Goal: Information Seeking & Learning: Learn about a topic

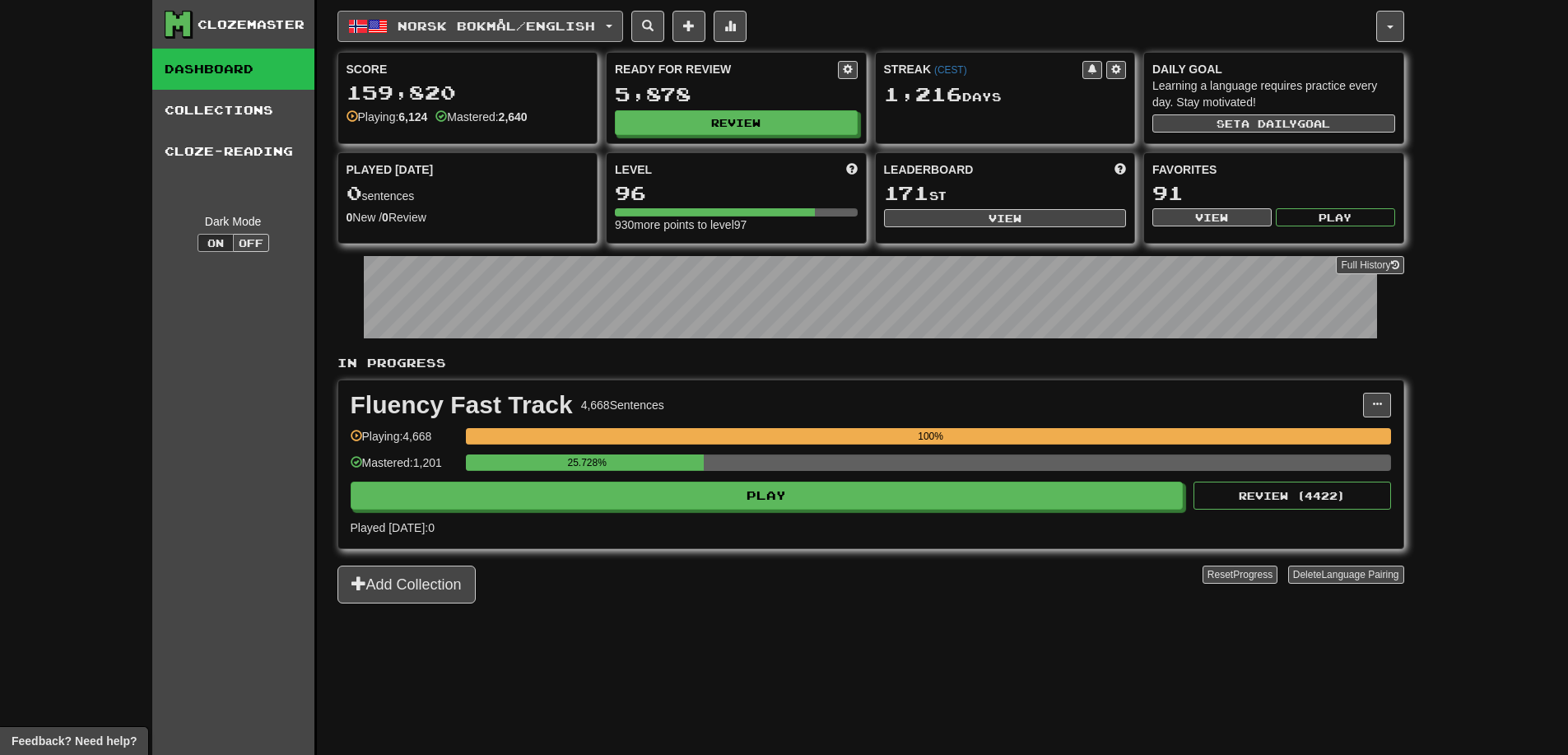
click at [490, 38] on button "Norsk bokmål / English" at bounding box center [480, 26] width 286 height 32
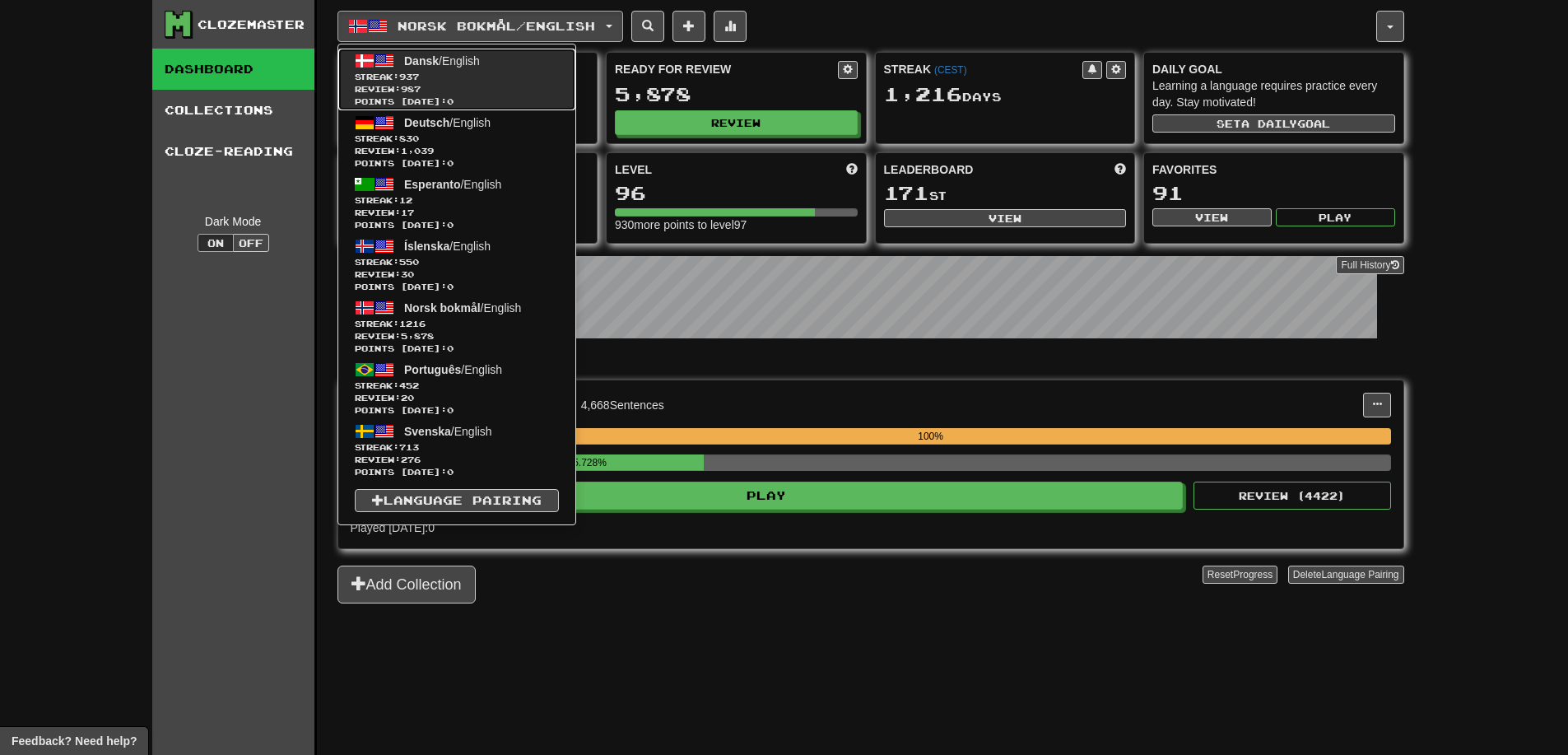
click at [453, 59] on span "Dansk / English" at bounding box center [442, 61] width 75 height 13
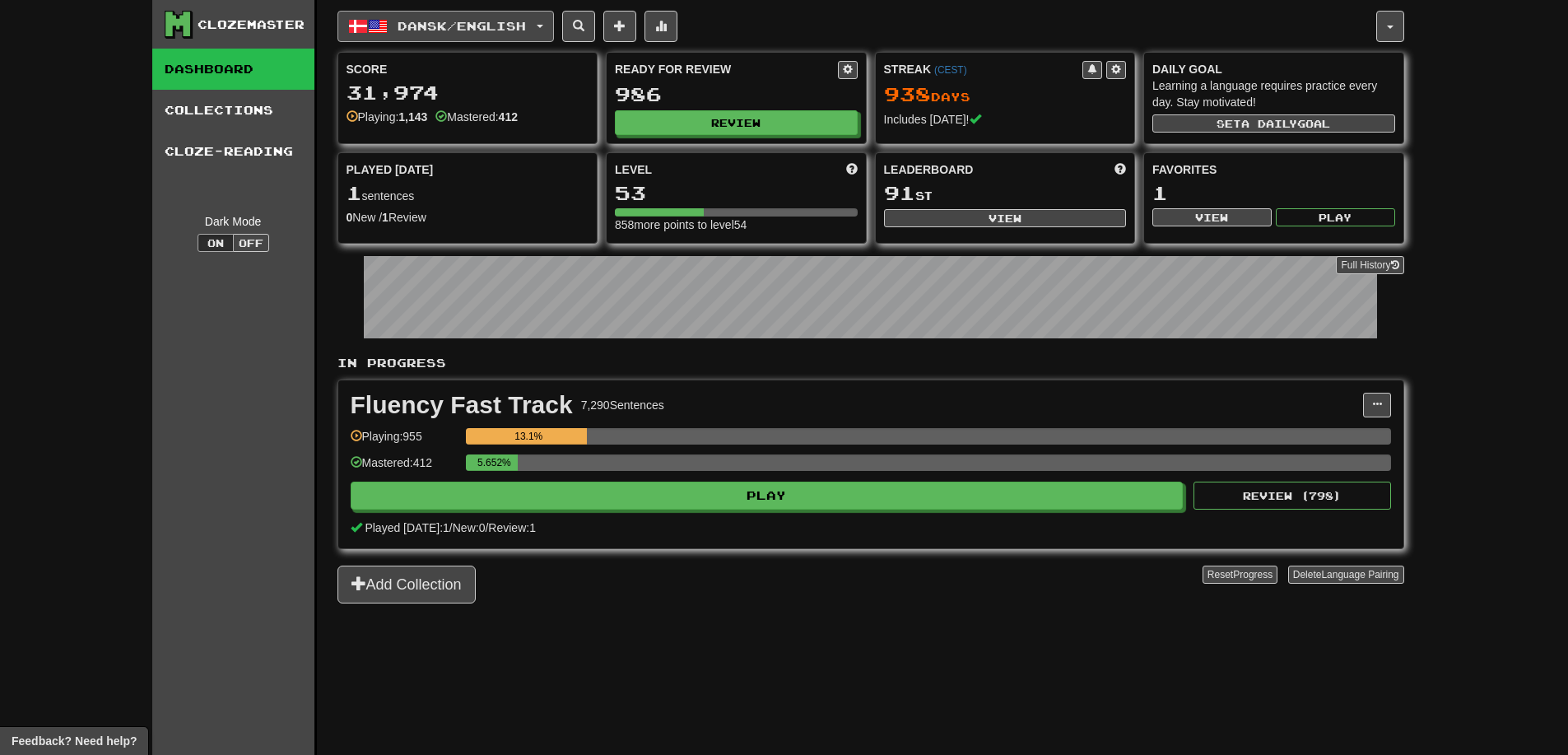
click at [398, 26] on button "Dansk / English" at bounding box center [445, 26] width 216 height 32
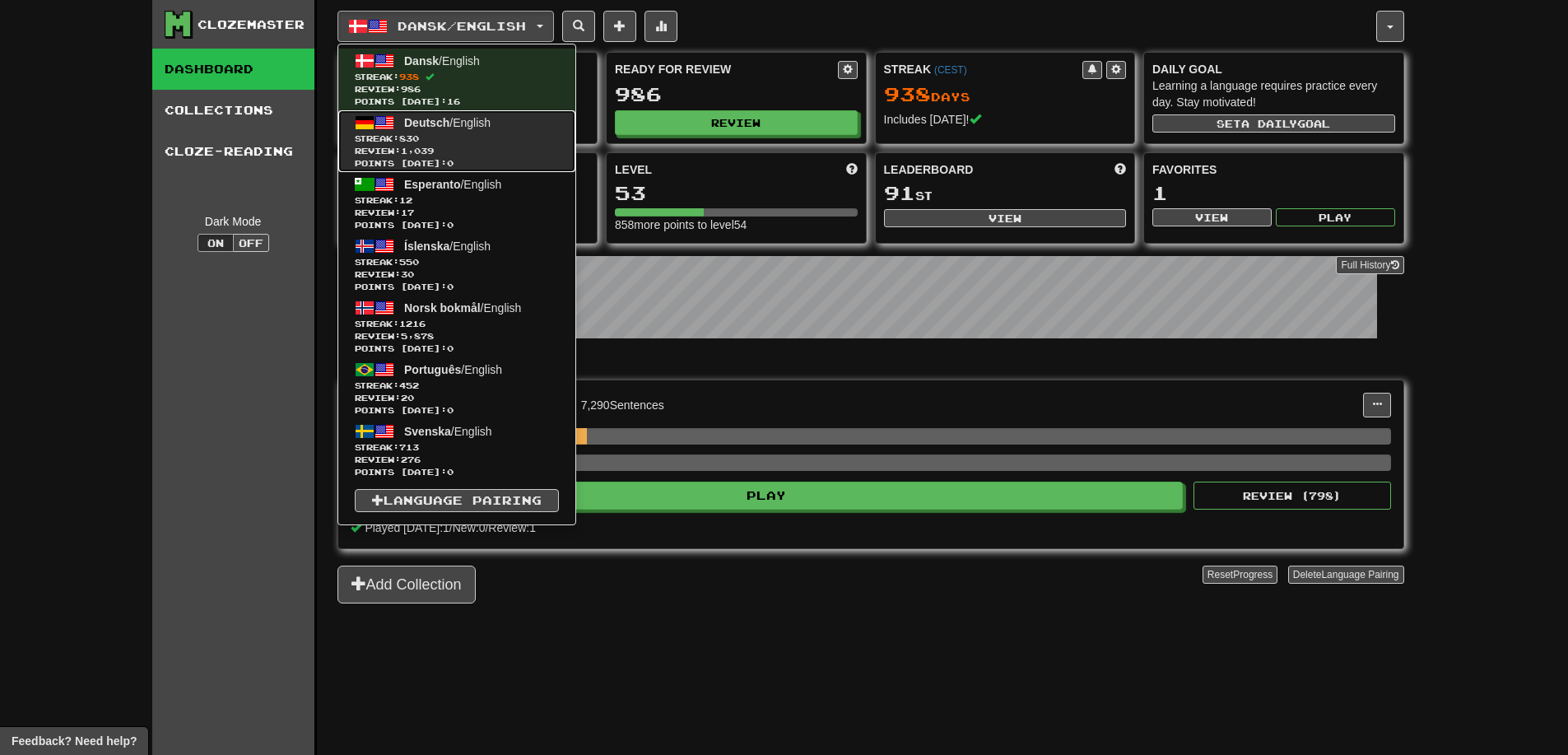
click at [431, 131] on link "Deutsch / English Streak: 830 Review: 1,039 Points today: 0" at bounding box center [457, 141] width 237 height 62
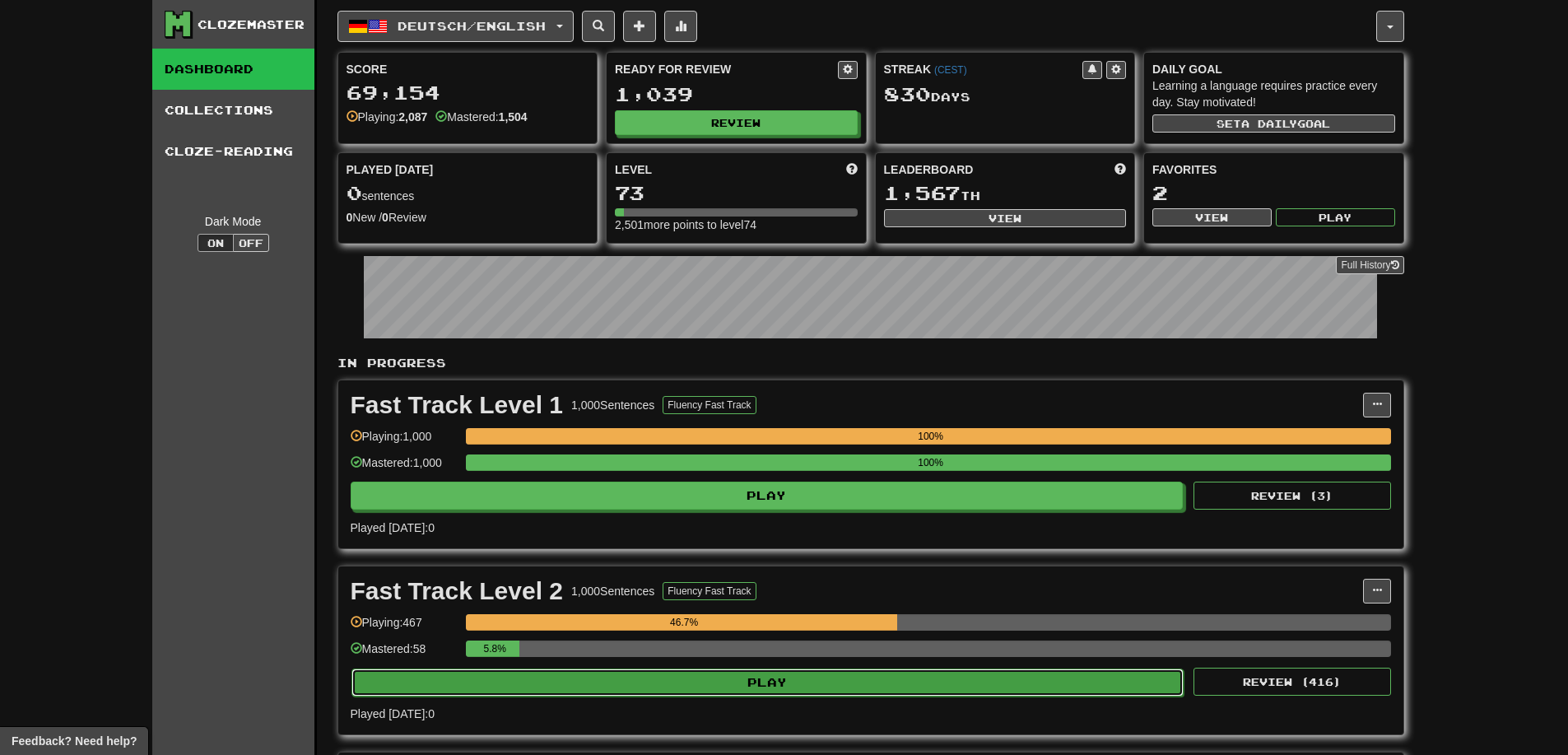
click at [773, 695] on button "Play" at bounding box center [768, 682] width 833 height 28
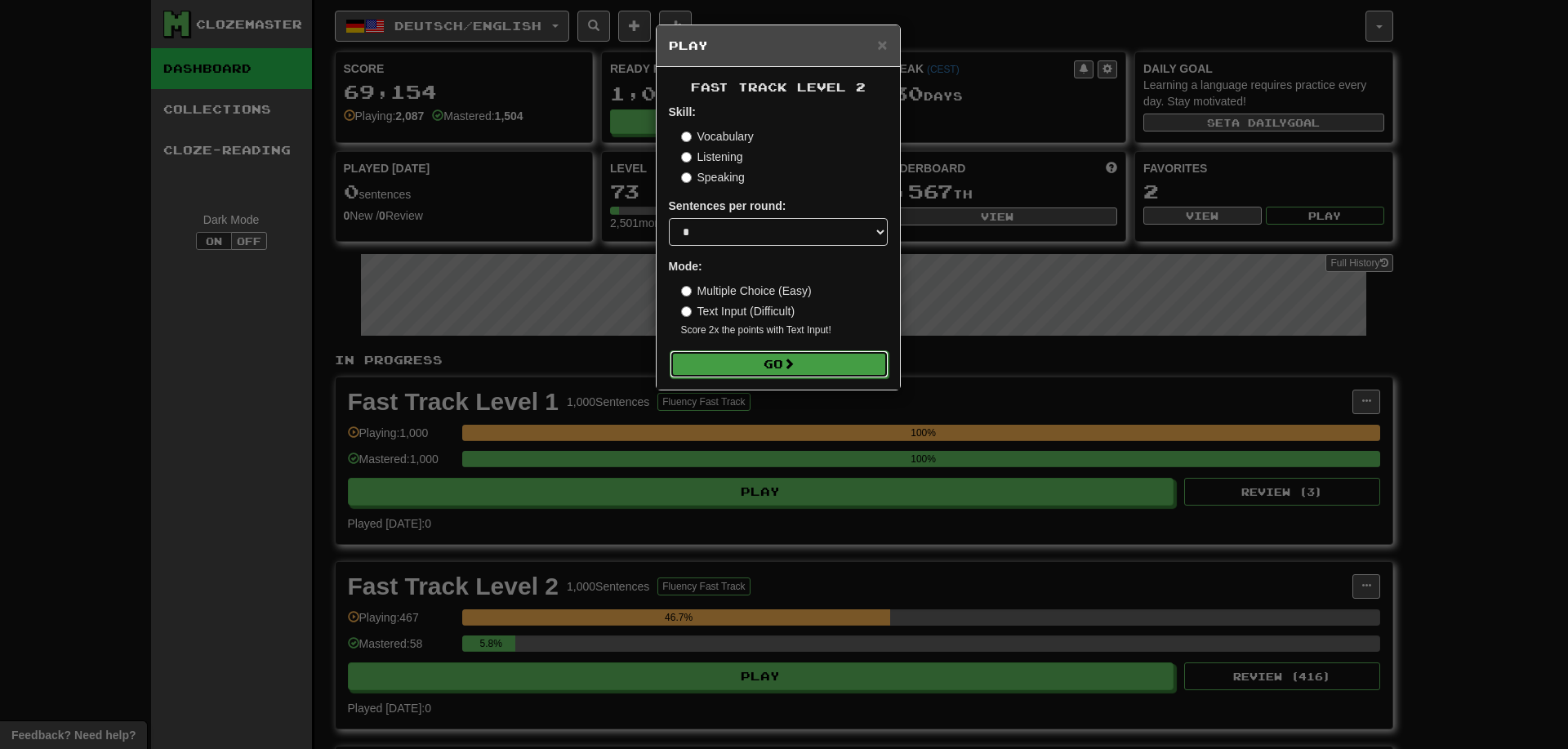
click at [773, 376] on button "Go" at bounding box center [778, 364] width 219 height 28
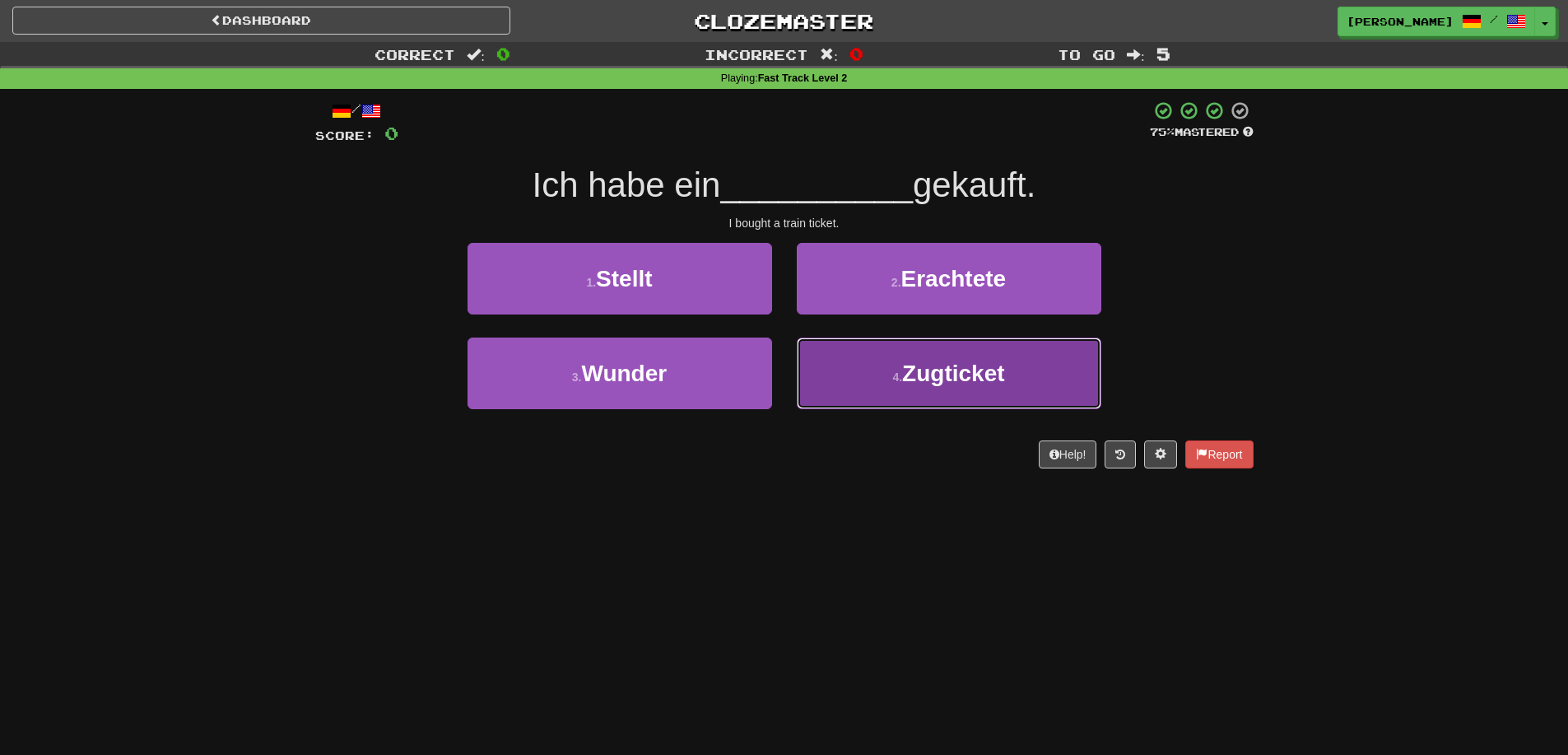
click at [938, 378] on span "Zugticket" at bounding box center [953, 373] width 102 height 25
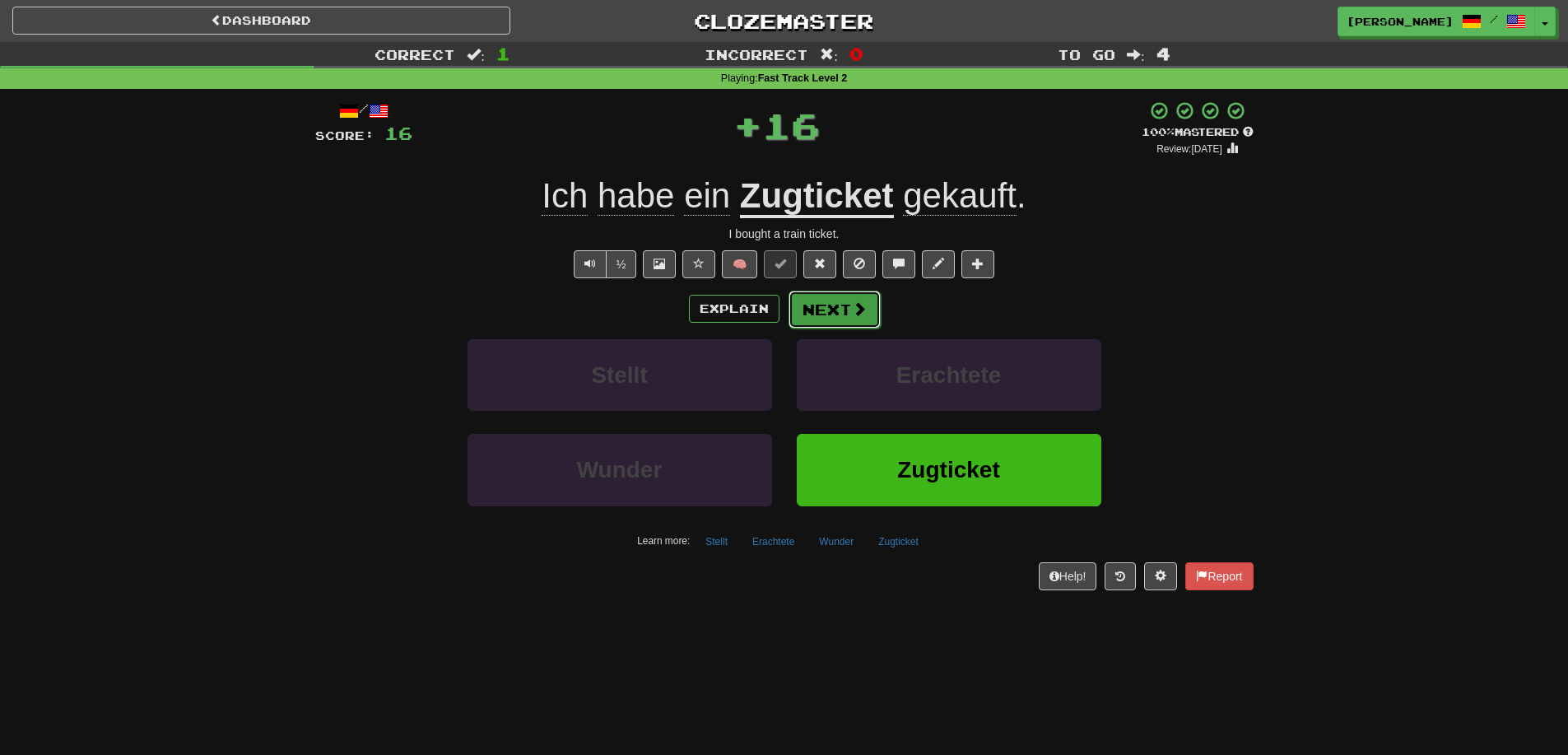
click at [821, 323] on button "Next" at bounding box center [834, 309] width 92 height 38
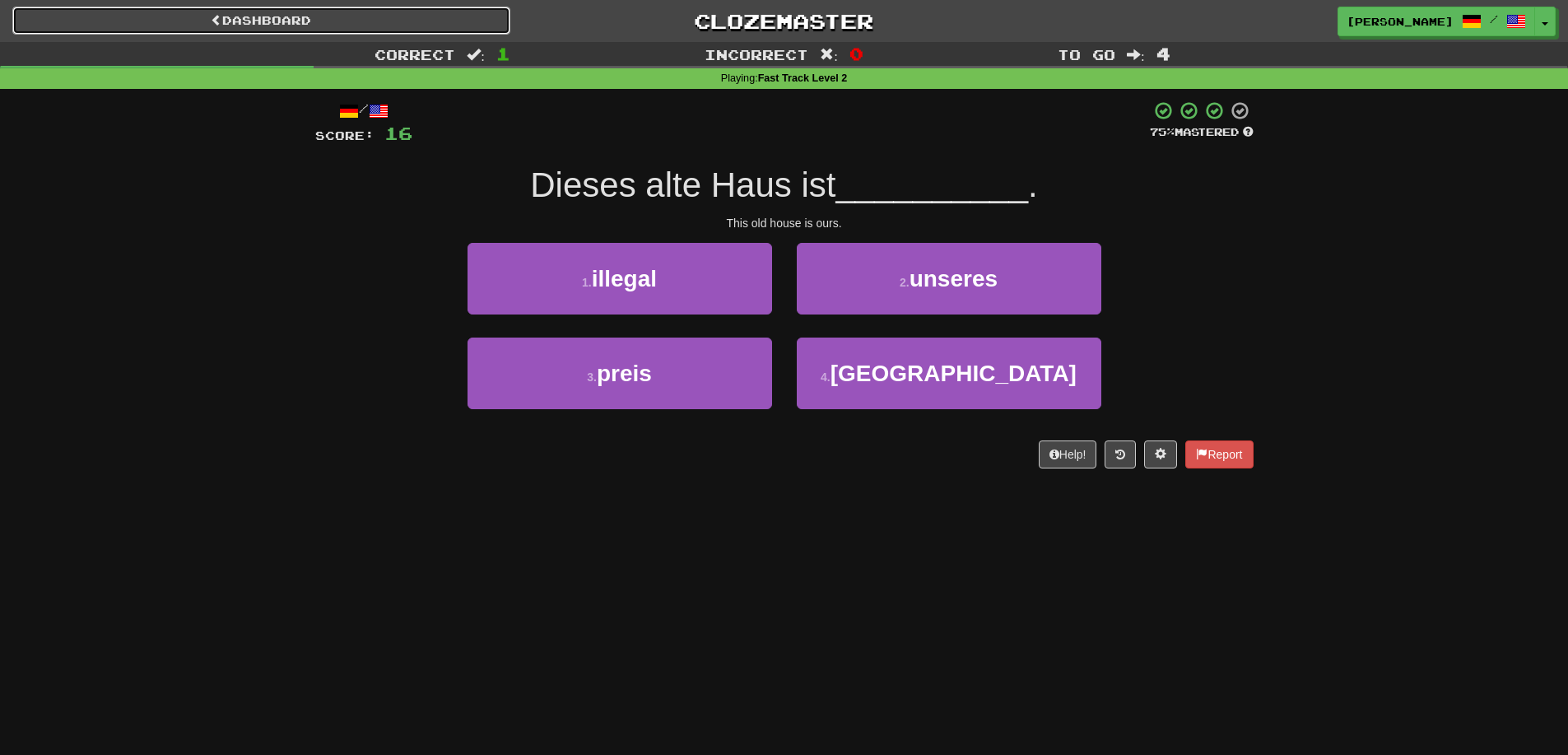
click at [287, 12] on link "Dashboard" at bounding box center [261, 21] width 498 height 28
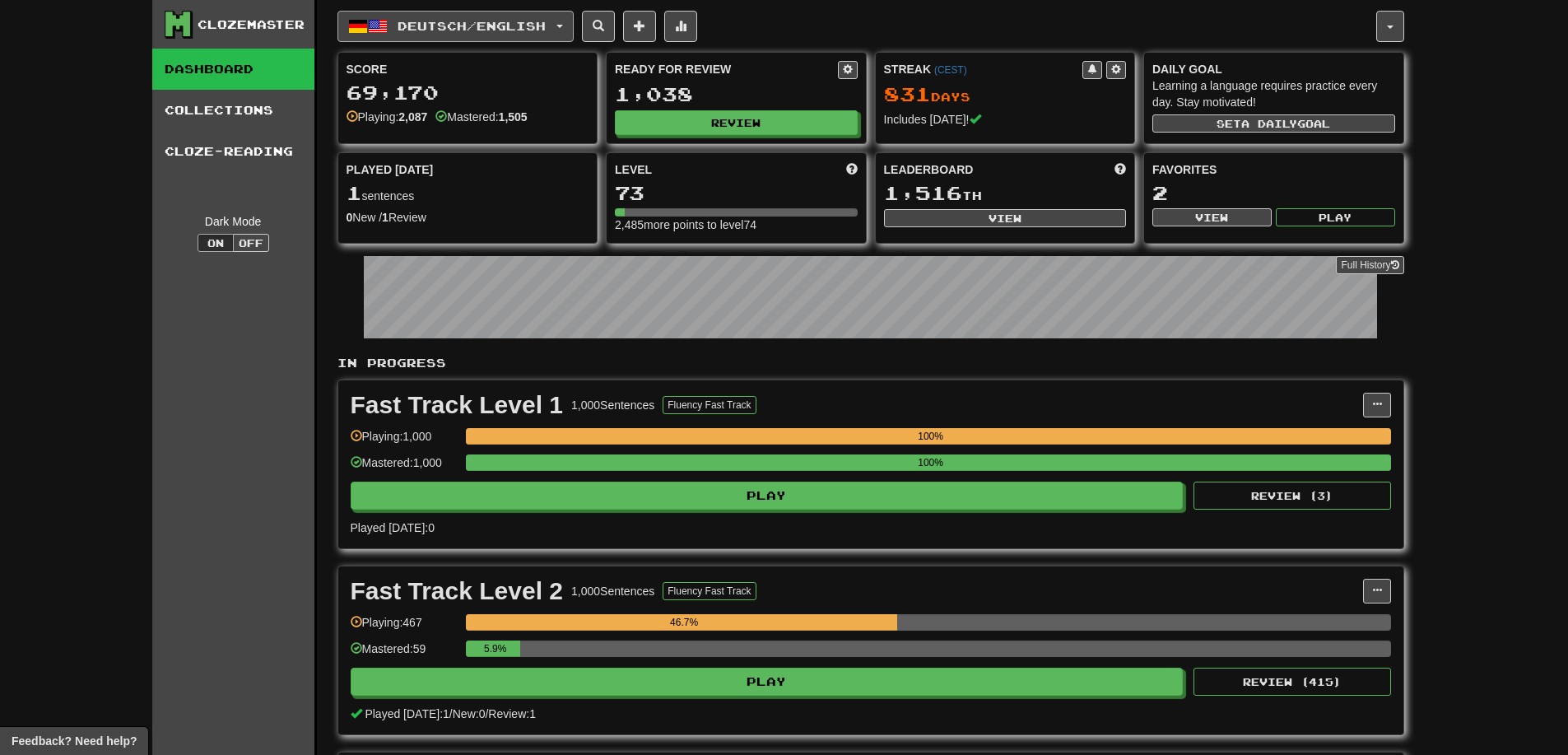
click at [432, 23] on span "Deutsch / English" at bounding box center [471, 25] width 148 height 14
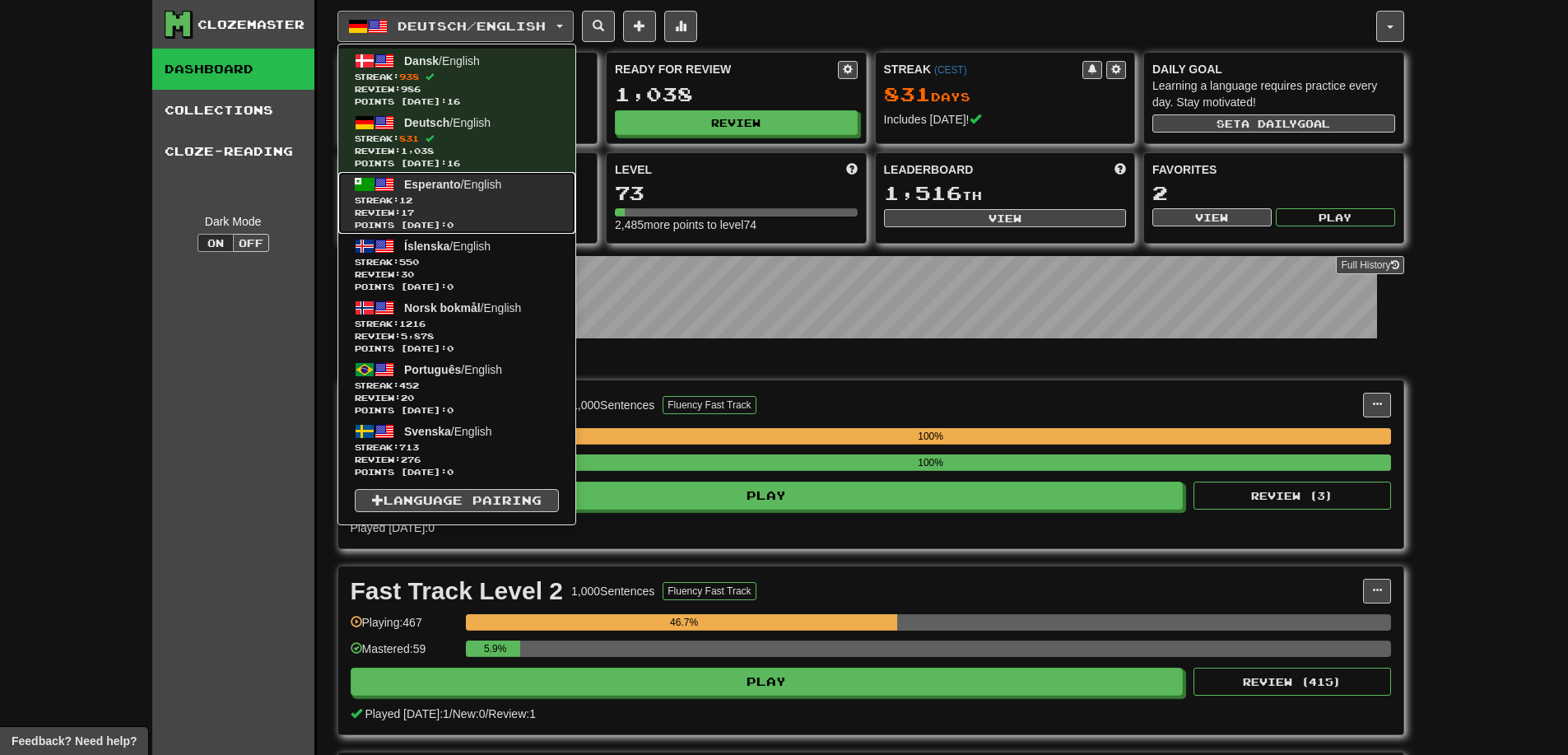
click at [445, 215] on span "Review: 17" at bounding box center [457, 213] width 204 height 12
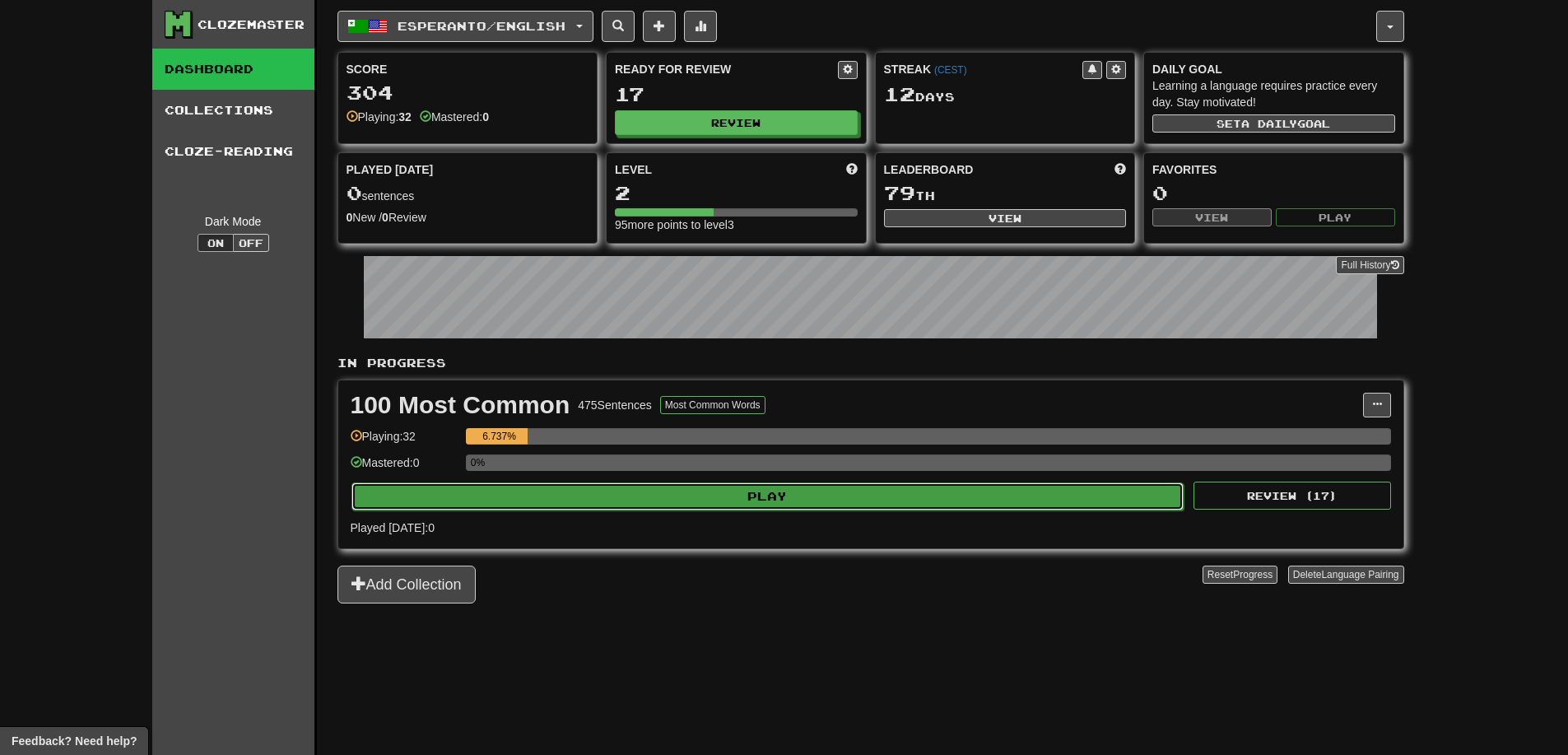
click at [730, 496] on button "Play" at bounding box center [768, 497] width 833 height 28
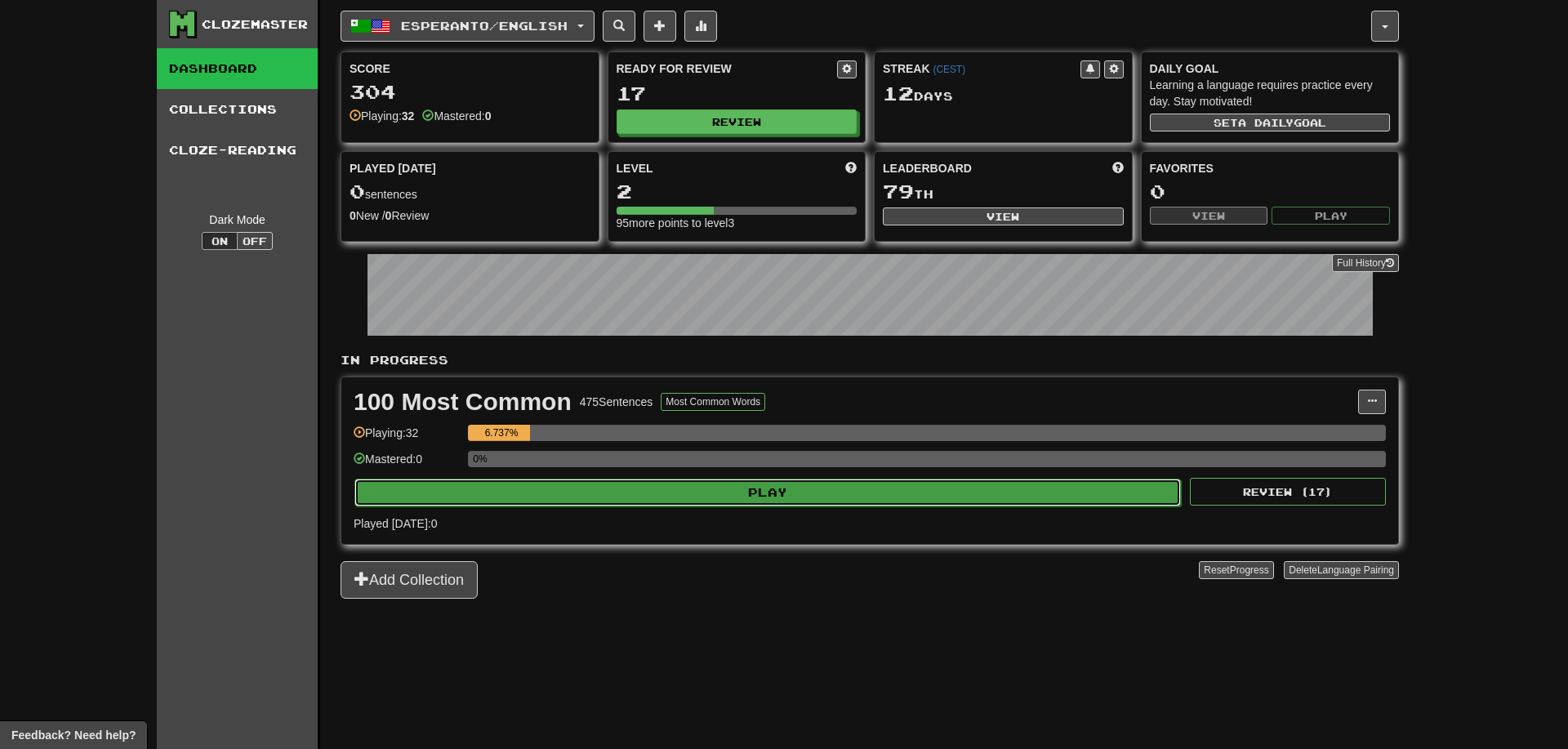
select select "**"
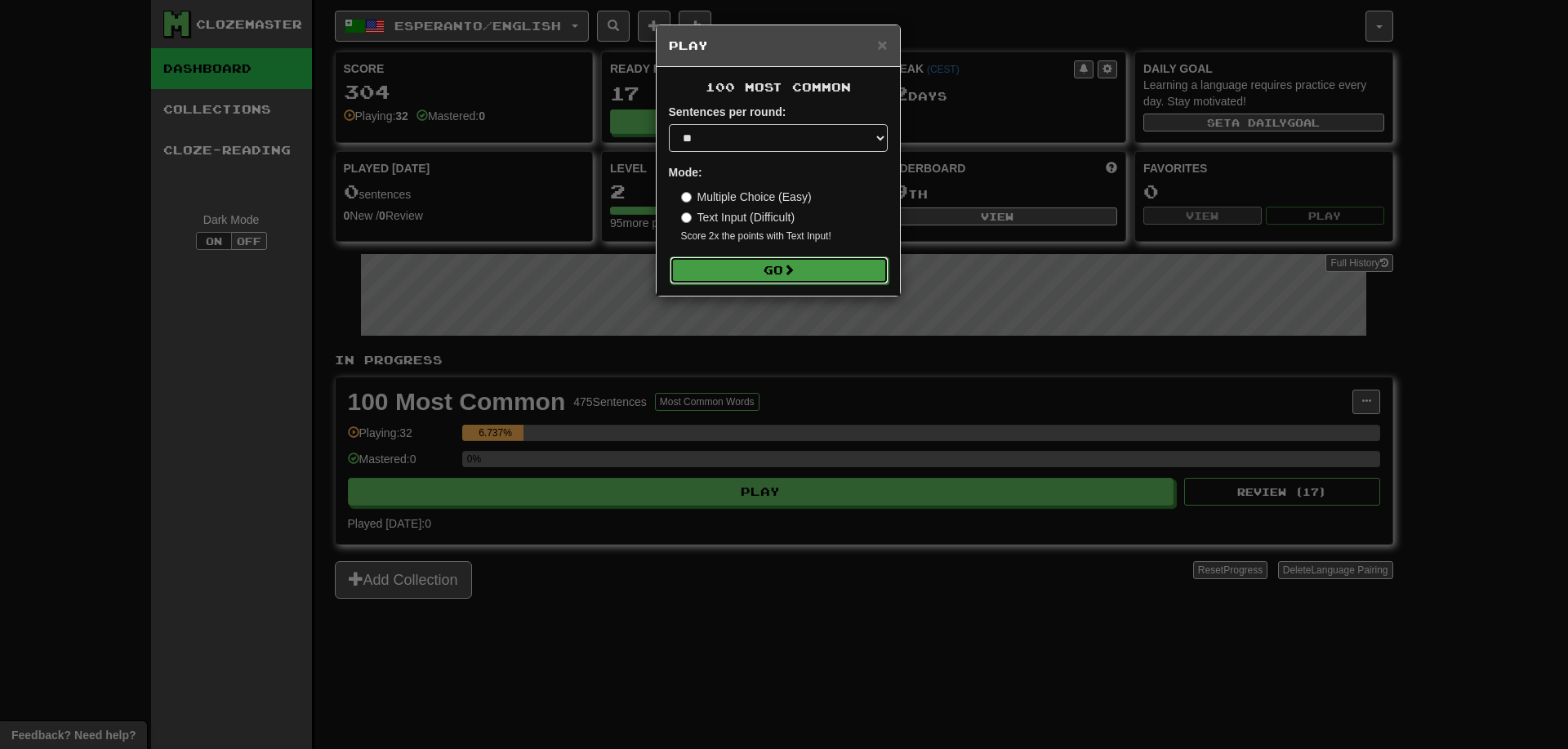
click at [802, 273] on button "Go" at bounding box center [778, 270] width 219 height 28
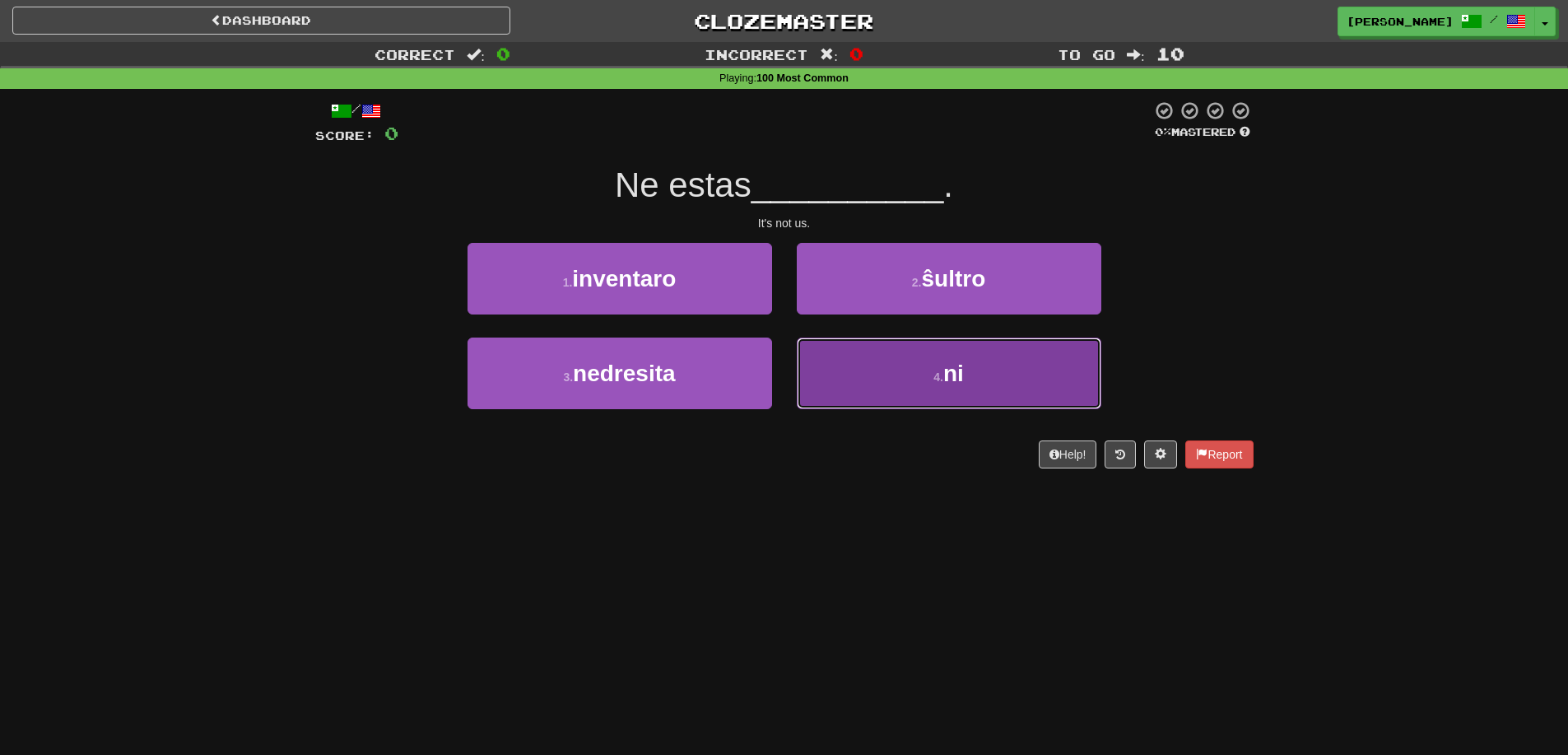
click at [900, 364] on button "4 . ni" at bounding box center [948, 373] width 305 height 72
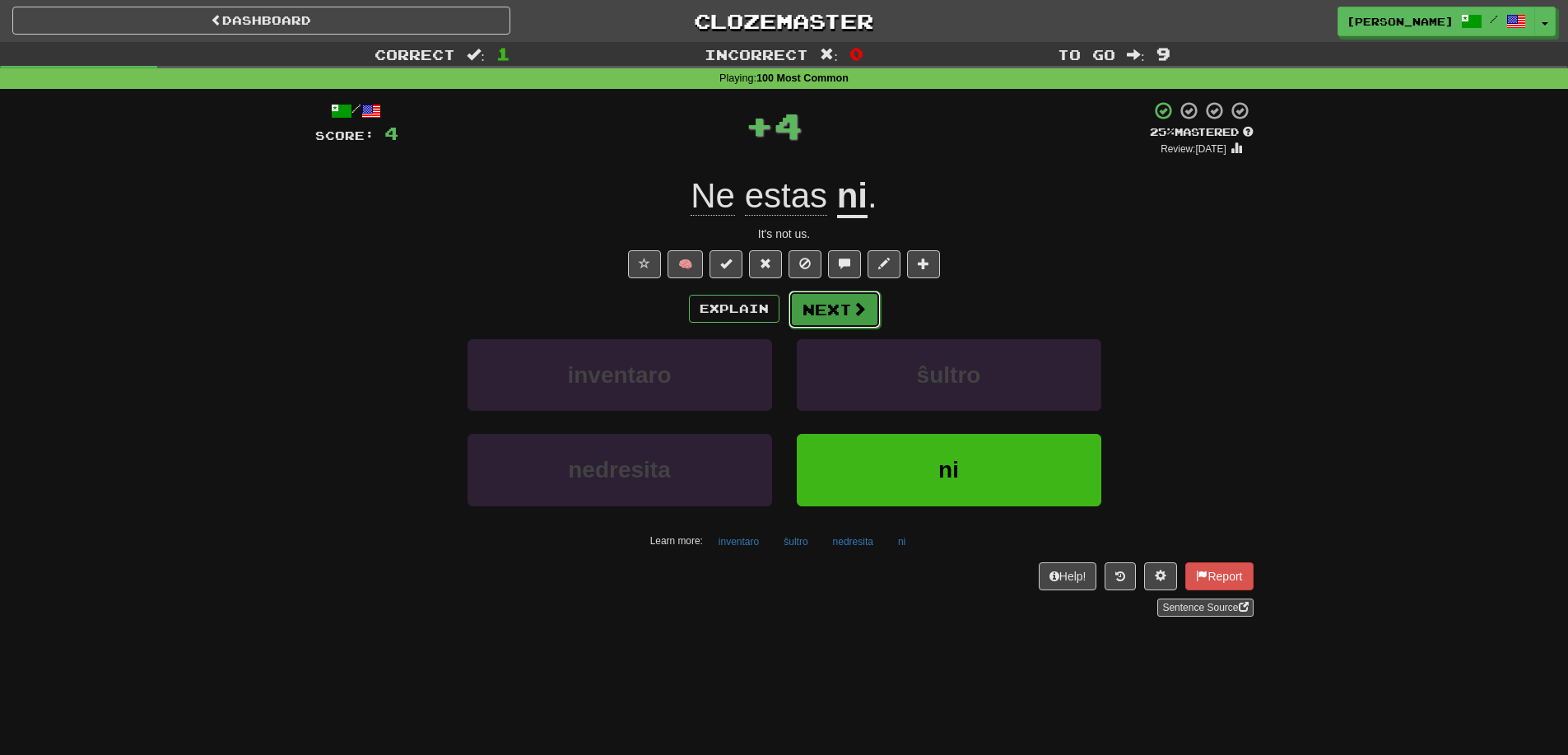
click at [829, 308] on button "Next" at bounding box center [834, 309] width 92 height 38
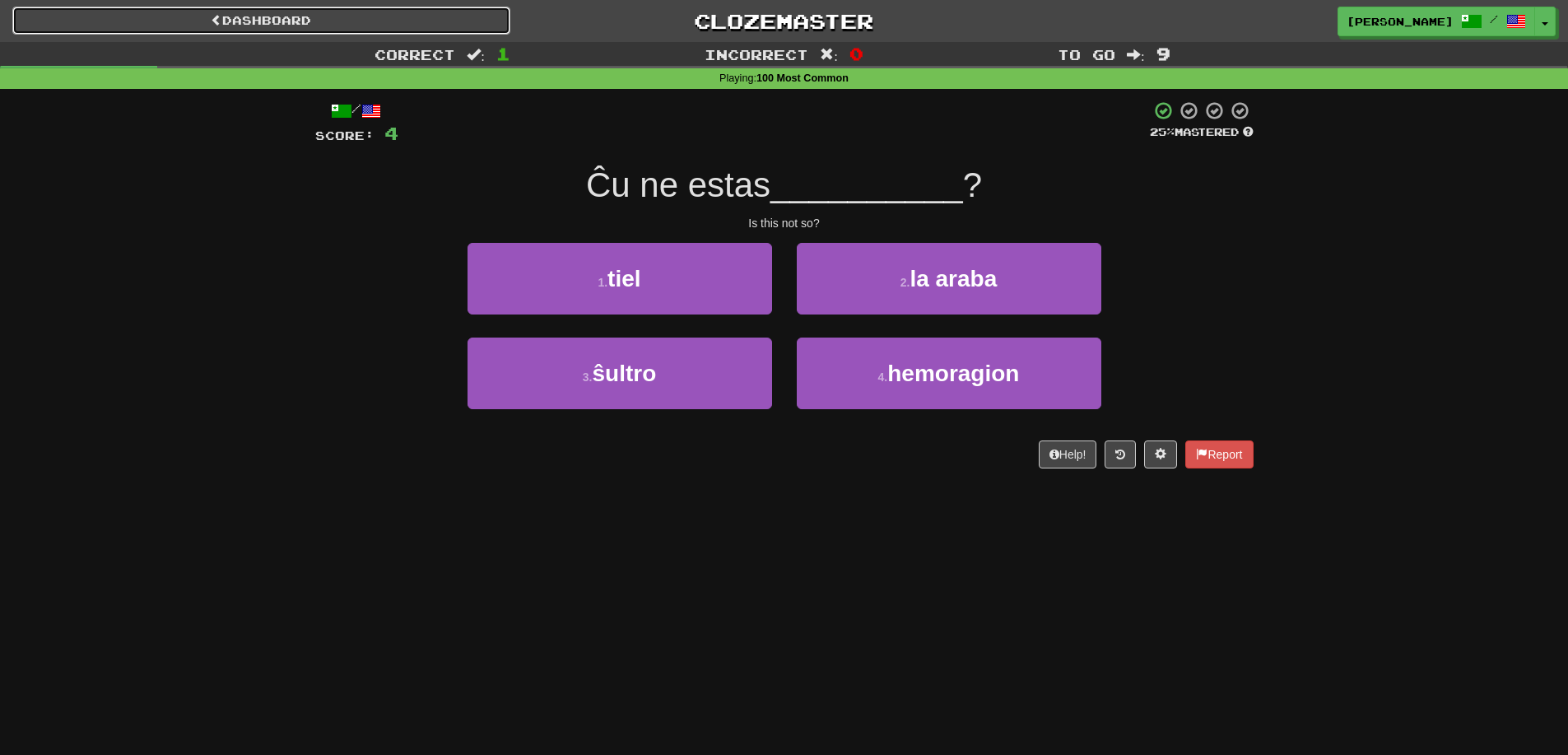
click at [283, 13] on link "Dashboard" at bounding box center [261, 21] width 498 height 28
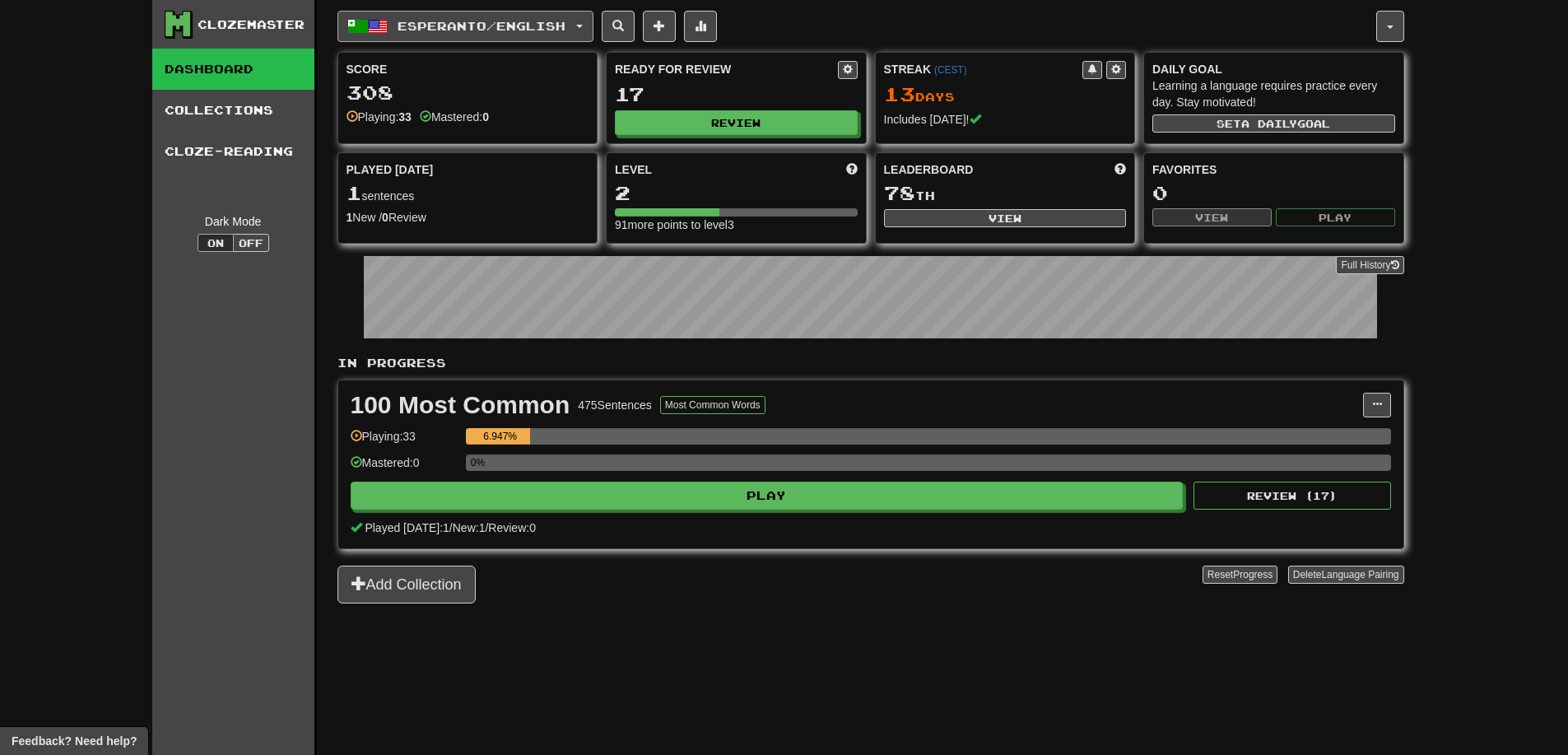
click at [385, 18] on span "button" at bounding box center [377, 26] width 20 height 20
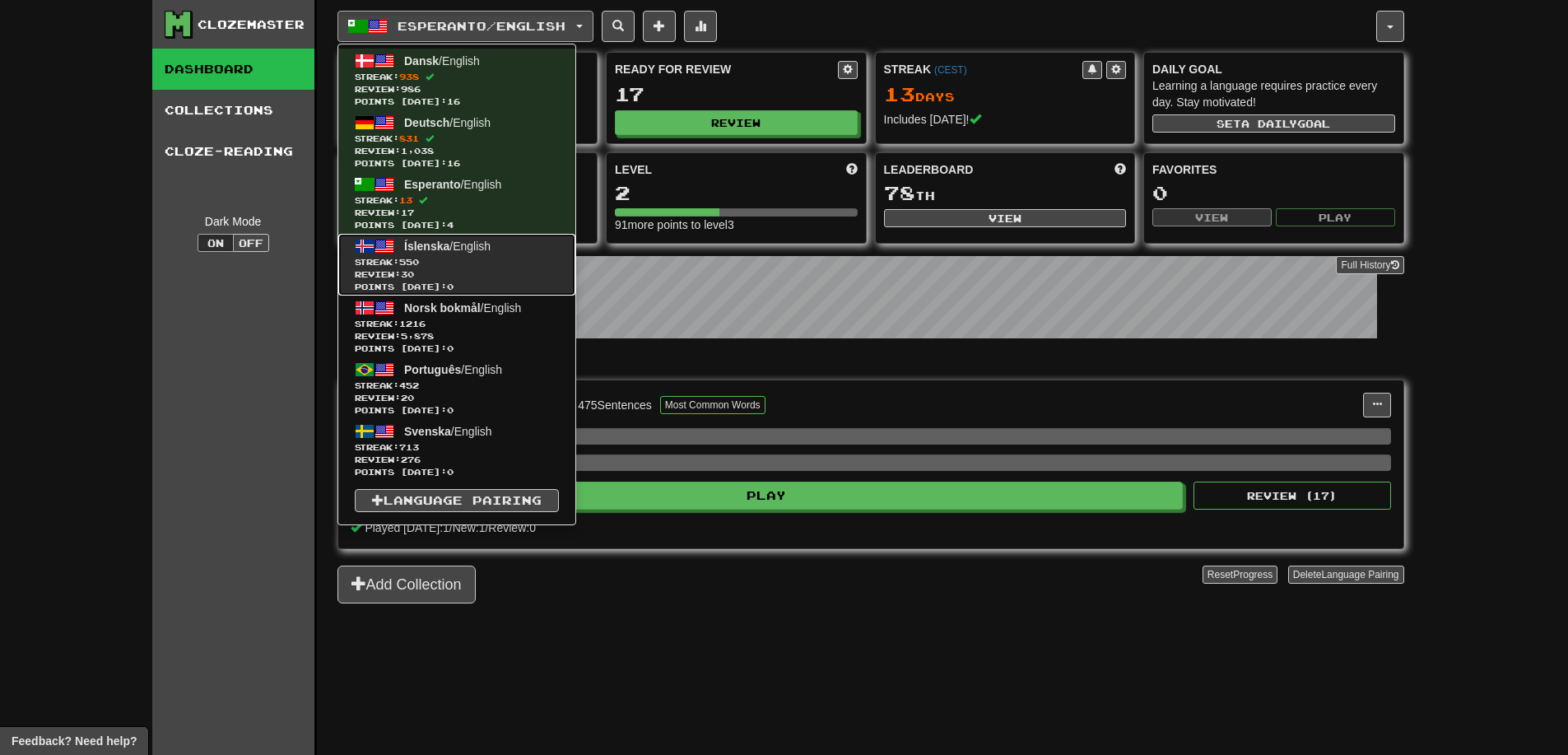
click at [409, 269] on span "Review: 30" at bounding box center [457, 274] width 204 height 12
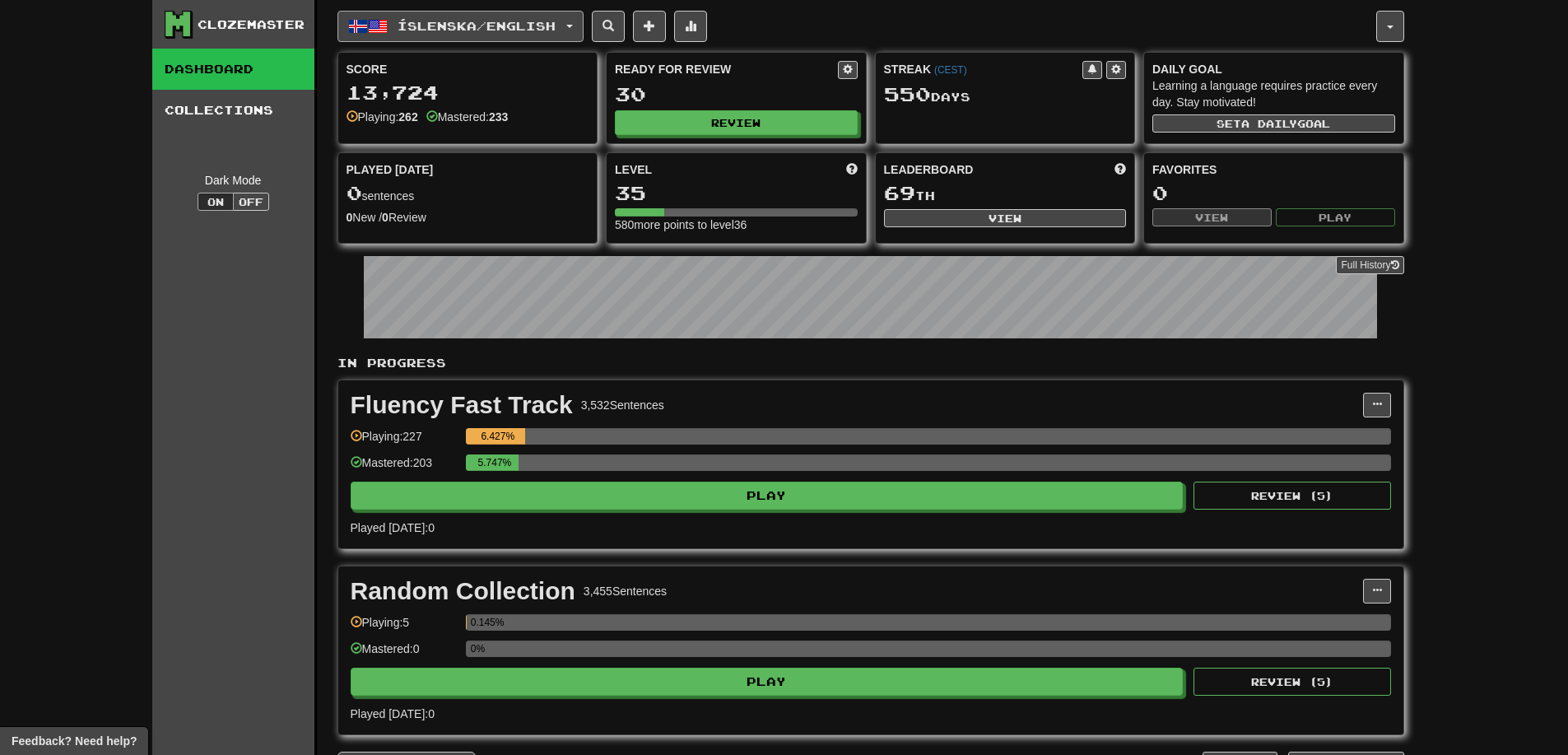
click at [465, 22] on span "Íslenska / English" at bounding box center [477, 25] width 158 height 14
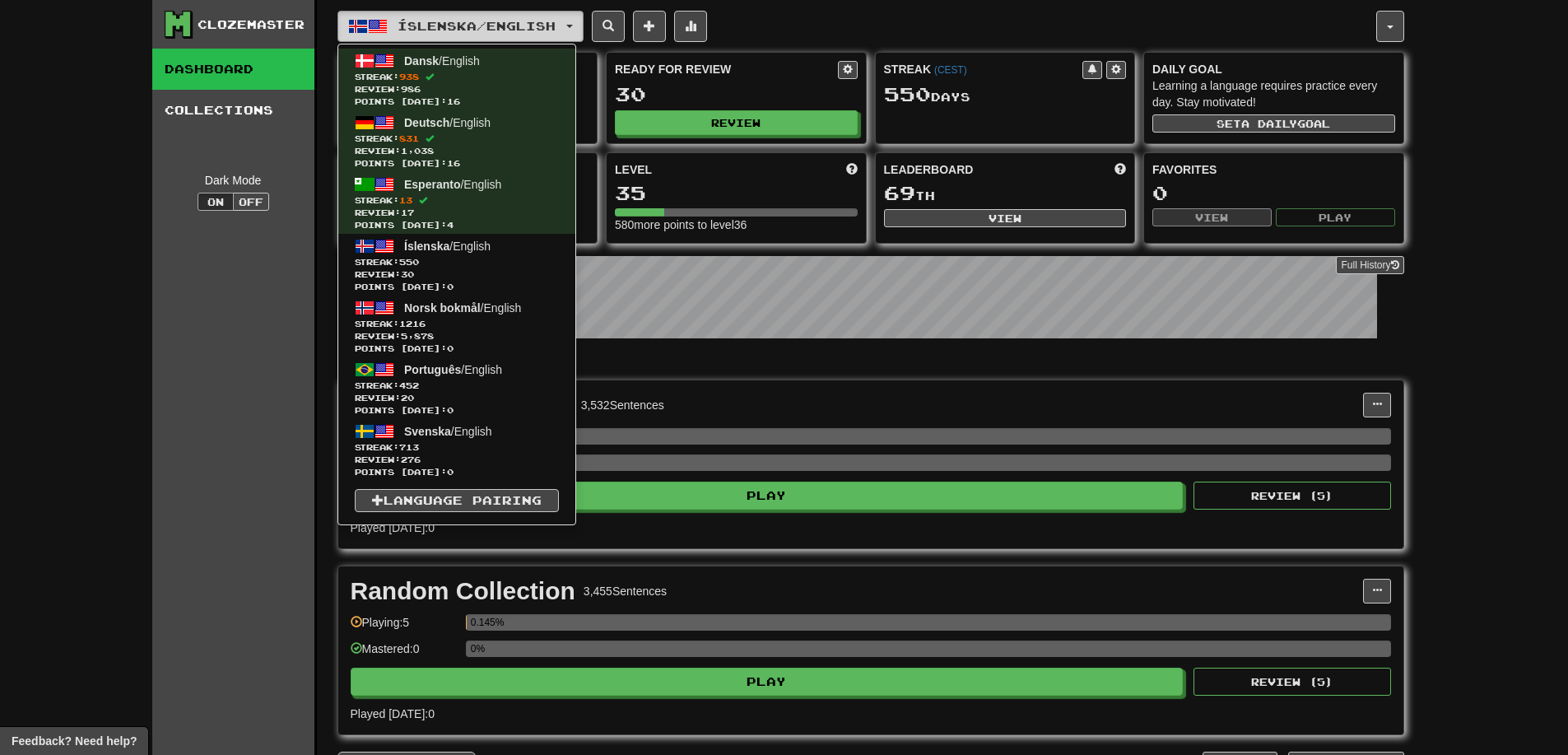
click at [465, 21] on span "Íslenska / English" at bounding box center [477, 25] width 158 height 14
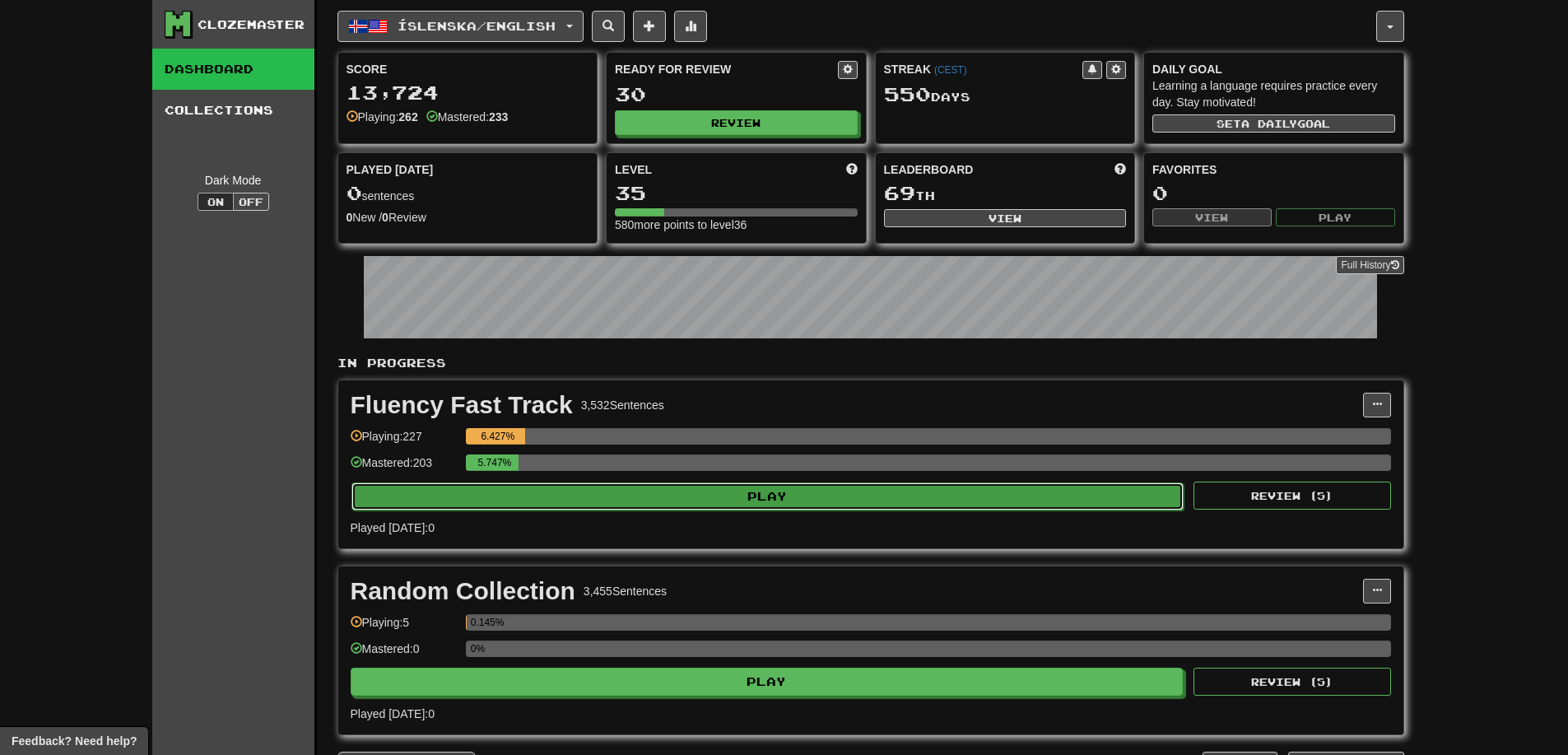
click at [767, 495] on button "Play" at bounding box center [768, 497] width 833 height 28
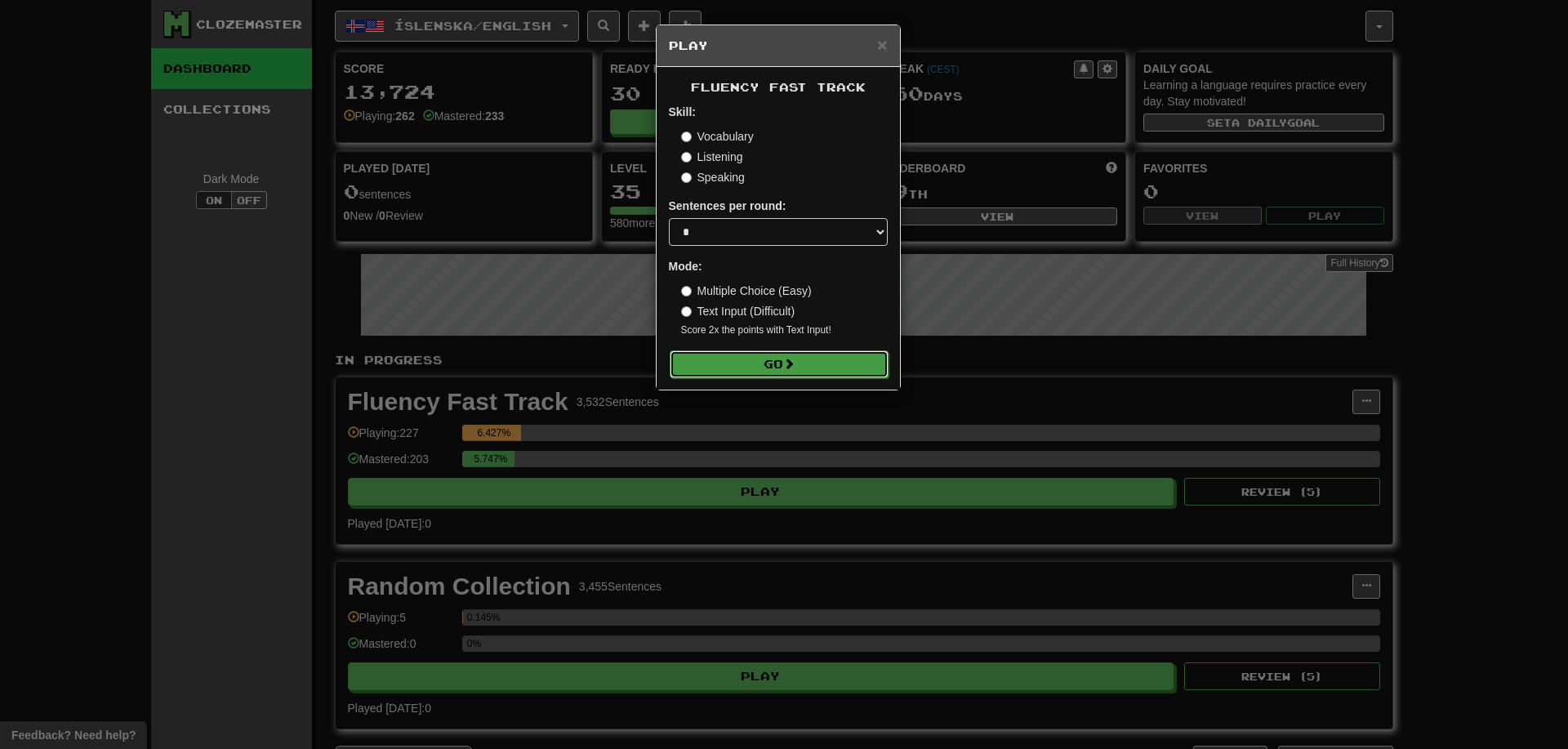
click at [759, 373] on button "Go" at bounding box center [778, 364] width 219 height 28
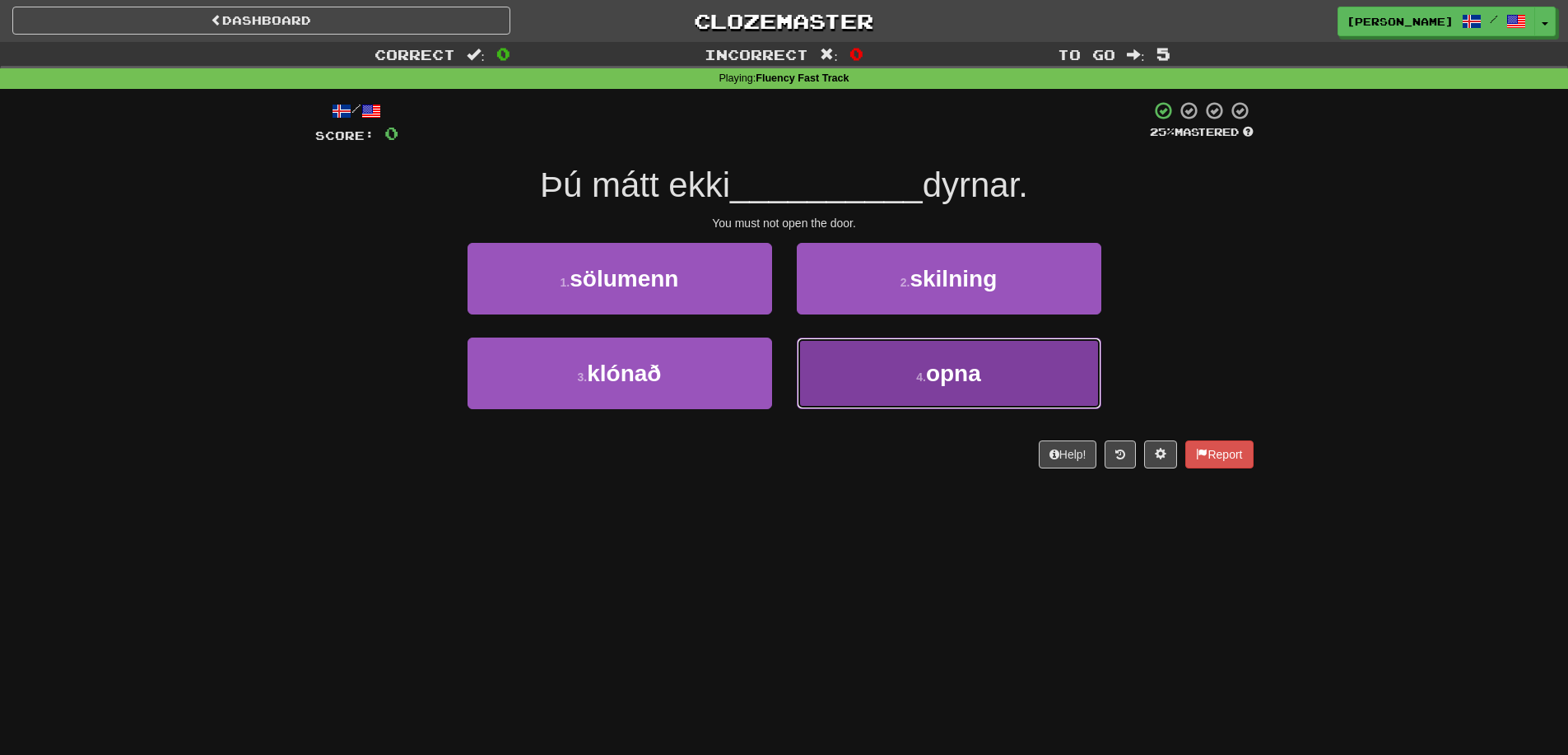
click at [870, 357] on button "4 . opna" at bounding box center [948, 373] width 305 height 72
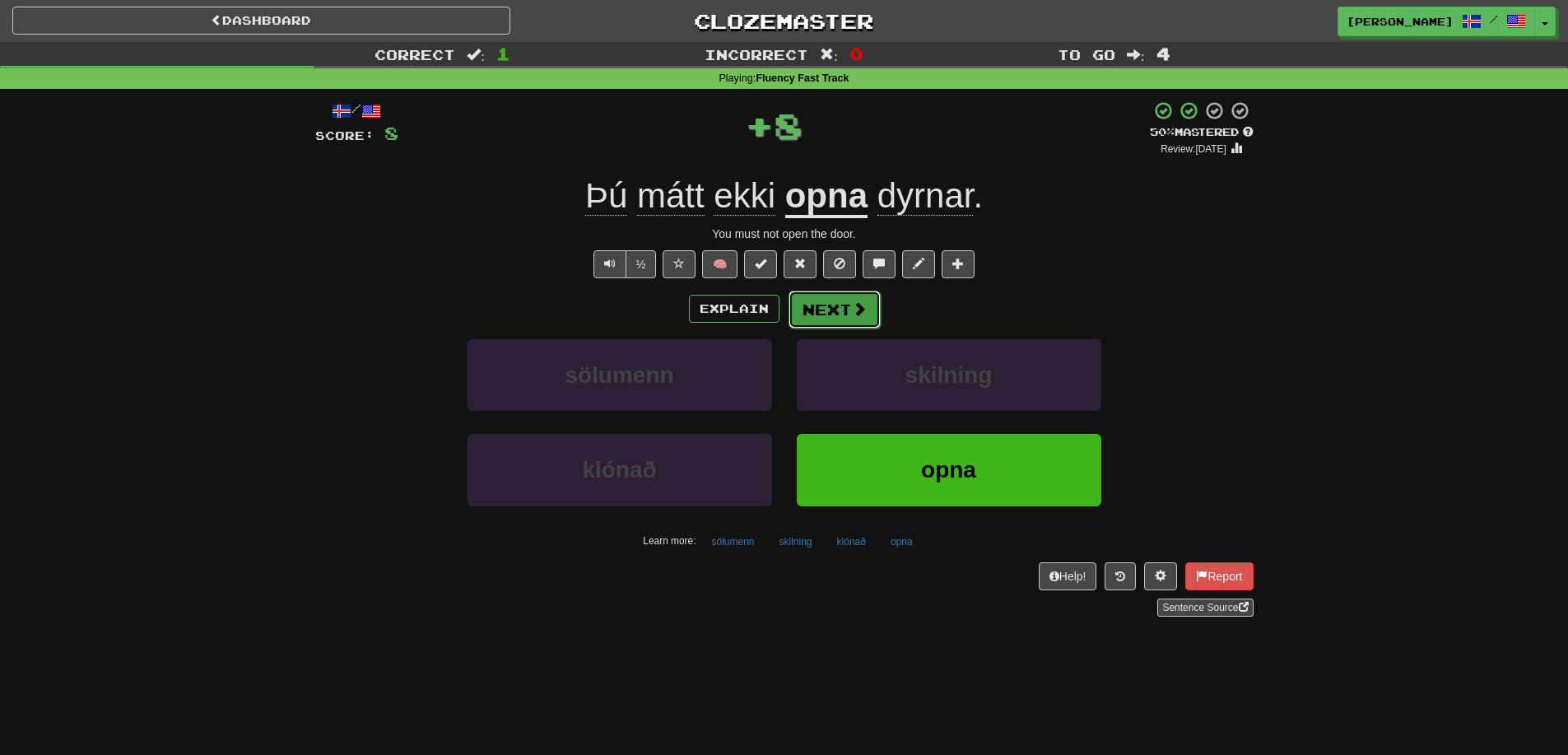
click at [866, 311] on button "Next" at bounding box center [834, 309] width 92 height 38
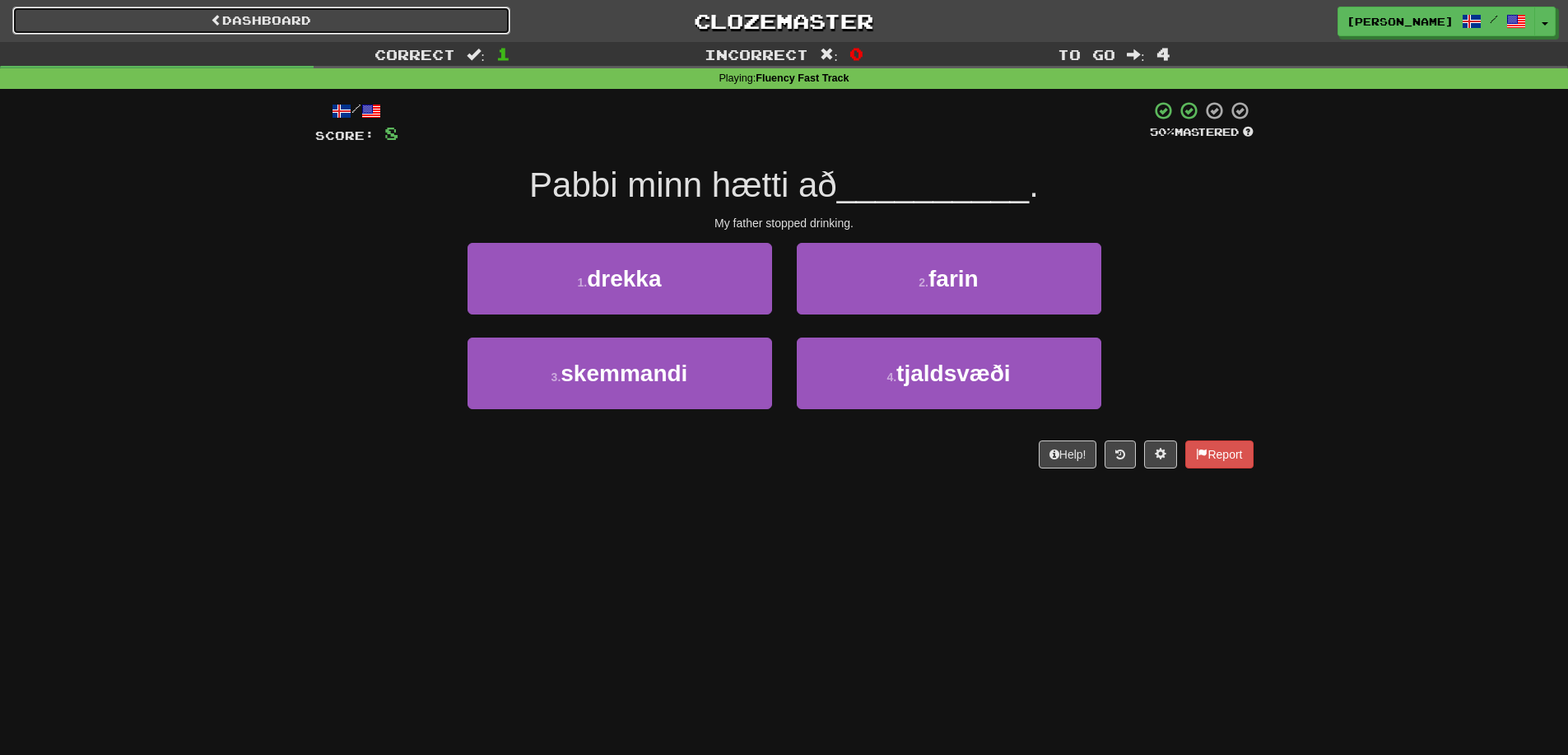
click at [311, 10] on link "Dashboard" at bounding box center [261, 21] width 498 height 28
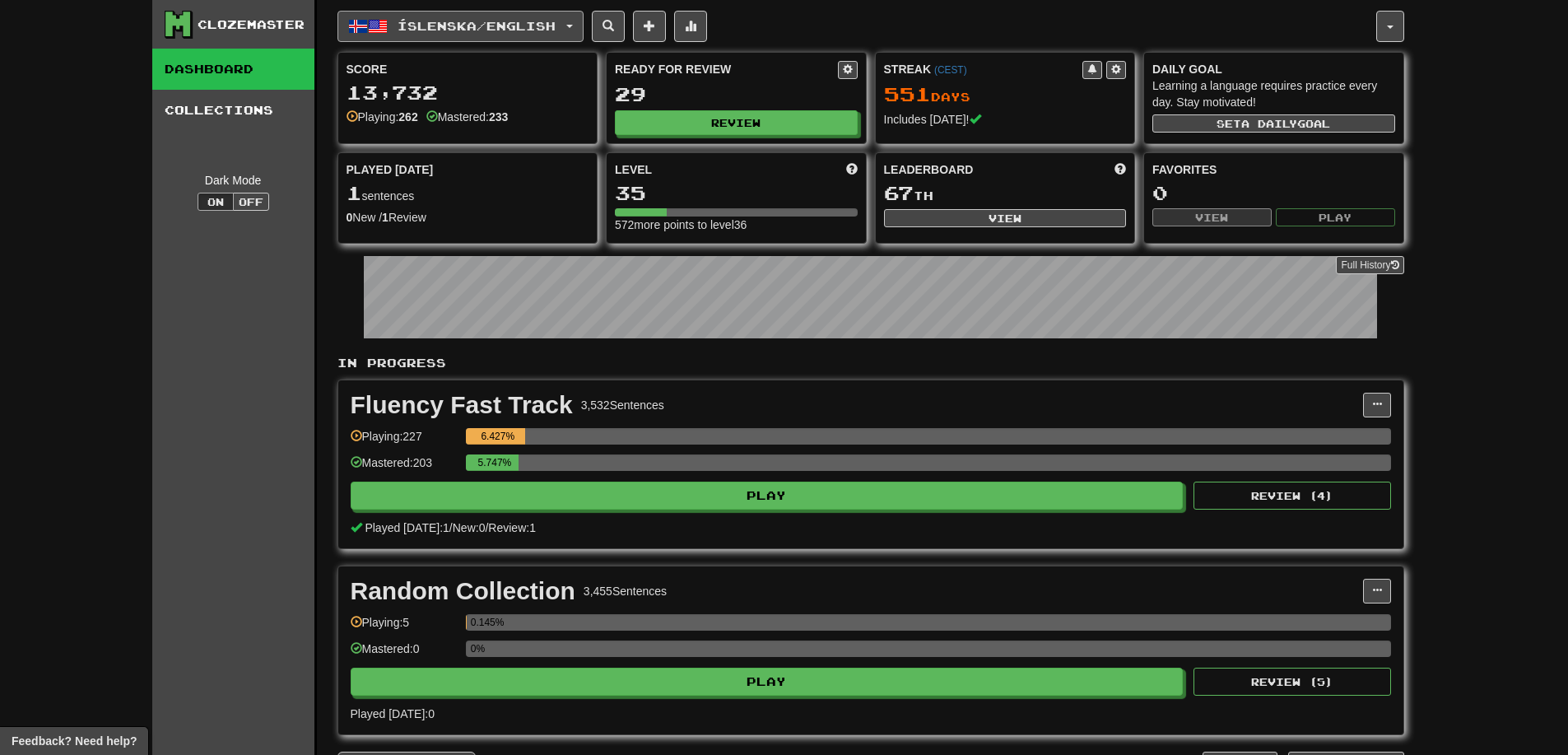
click at [481, 29] on span "Íslenska / English" at bounding box center [477, 25] width 158 height 14
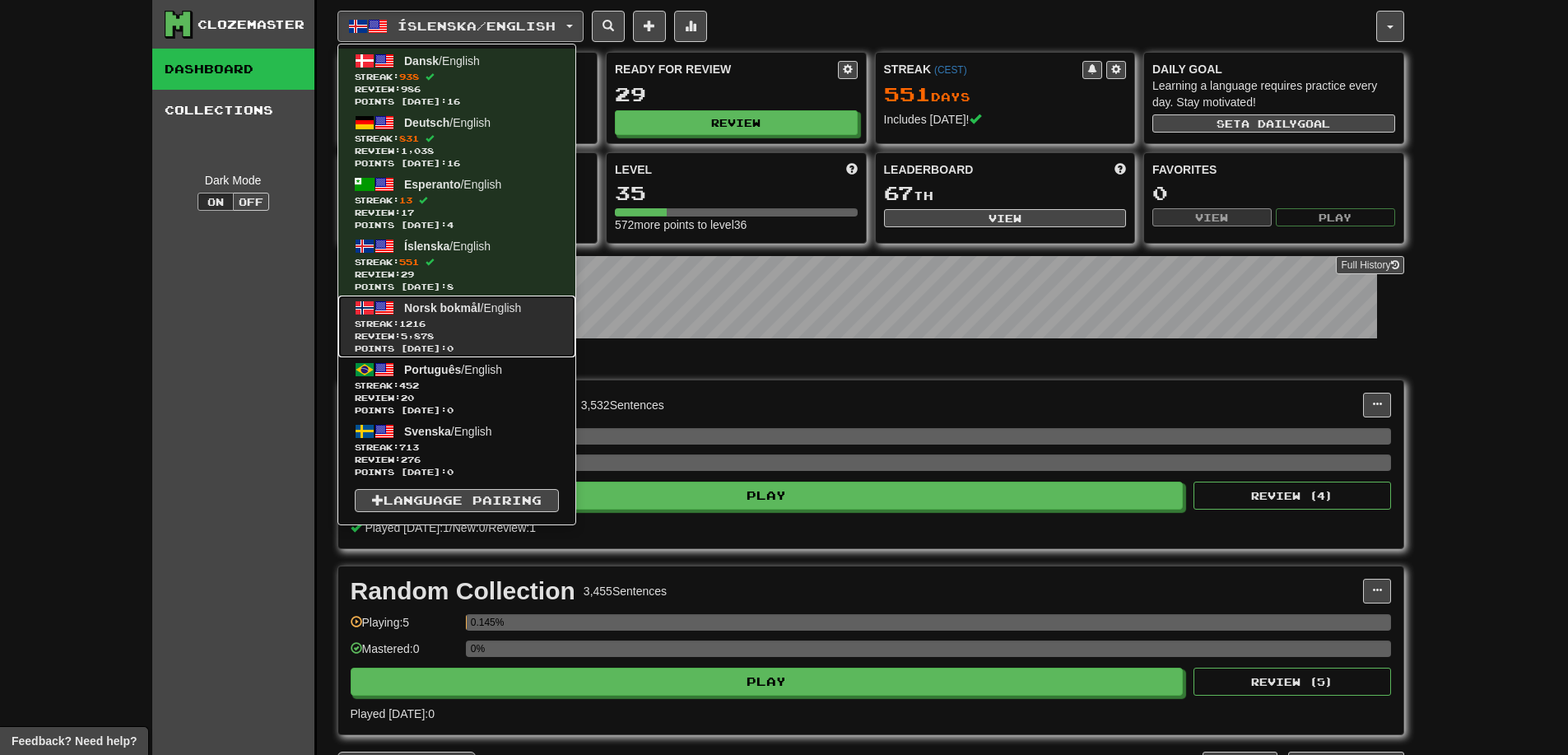
click at [477, 317] on link "Norsk bokmål / English Streak: 1216 Review: 5,878 Points today: 0" at bounding box center [457, 326] width 237 height 62
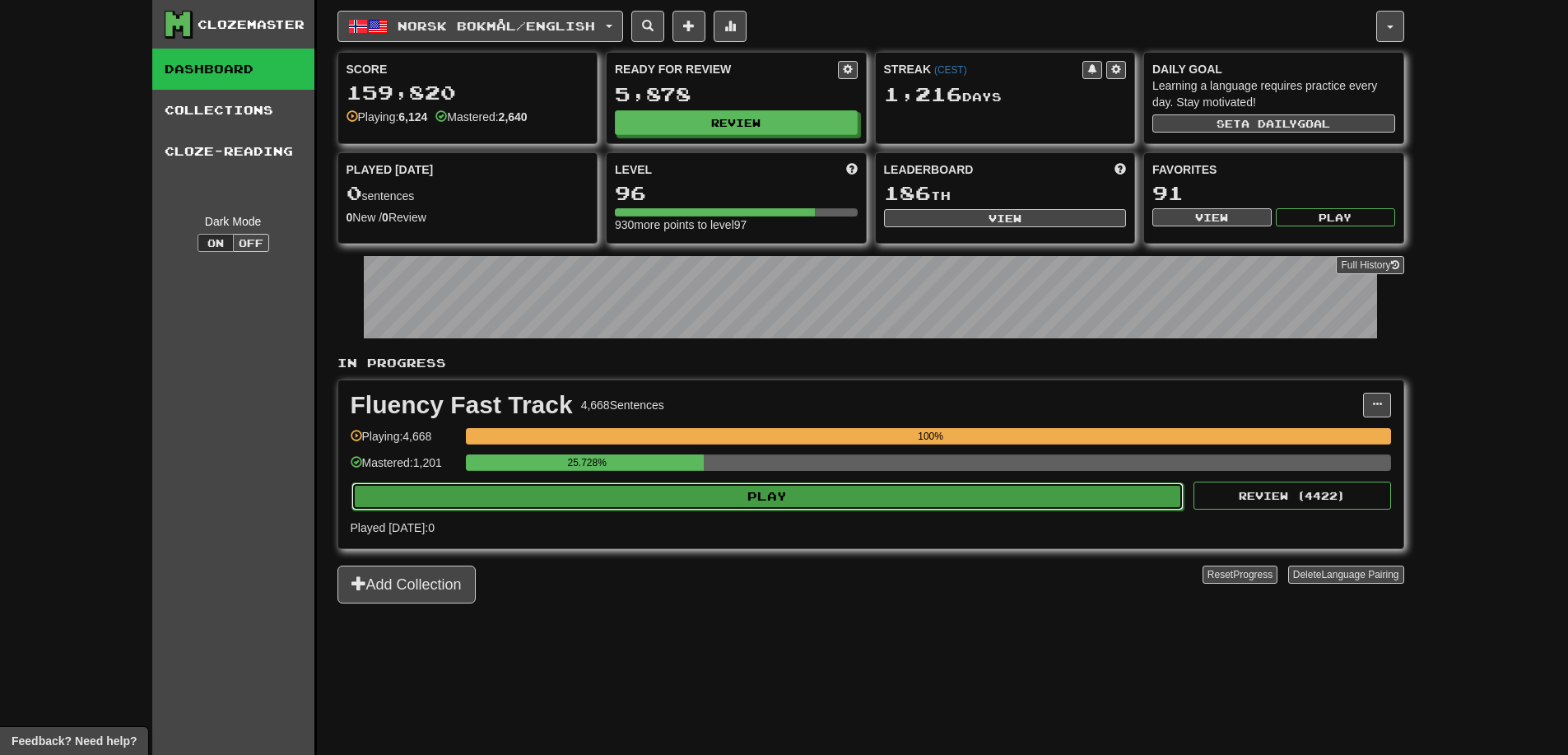
click at [701, 496] on button "Play" at bounding box center [768, 497] width 833 height 28
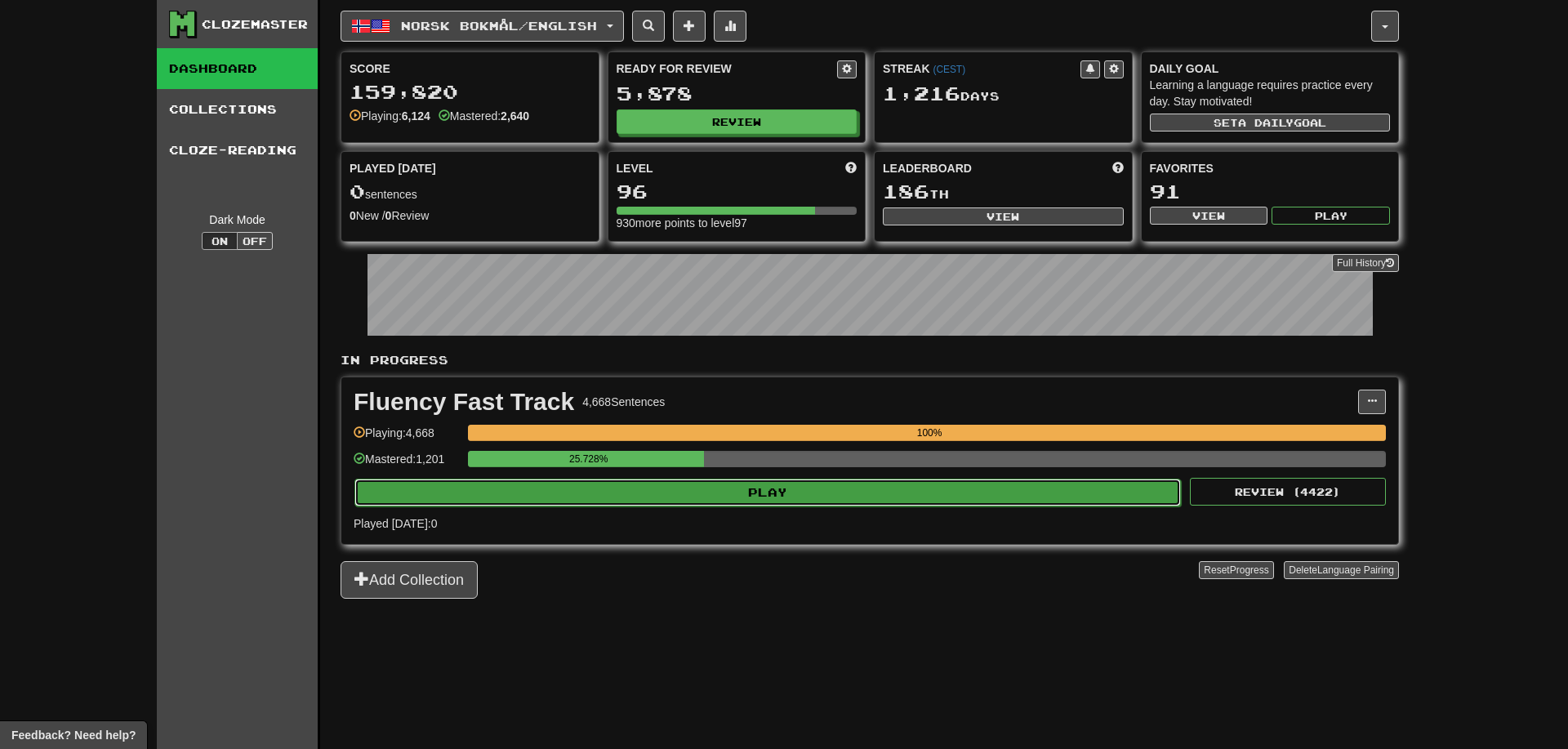
select select "**"
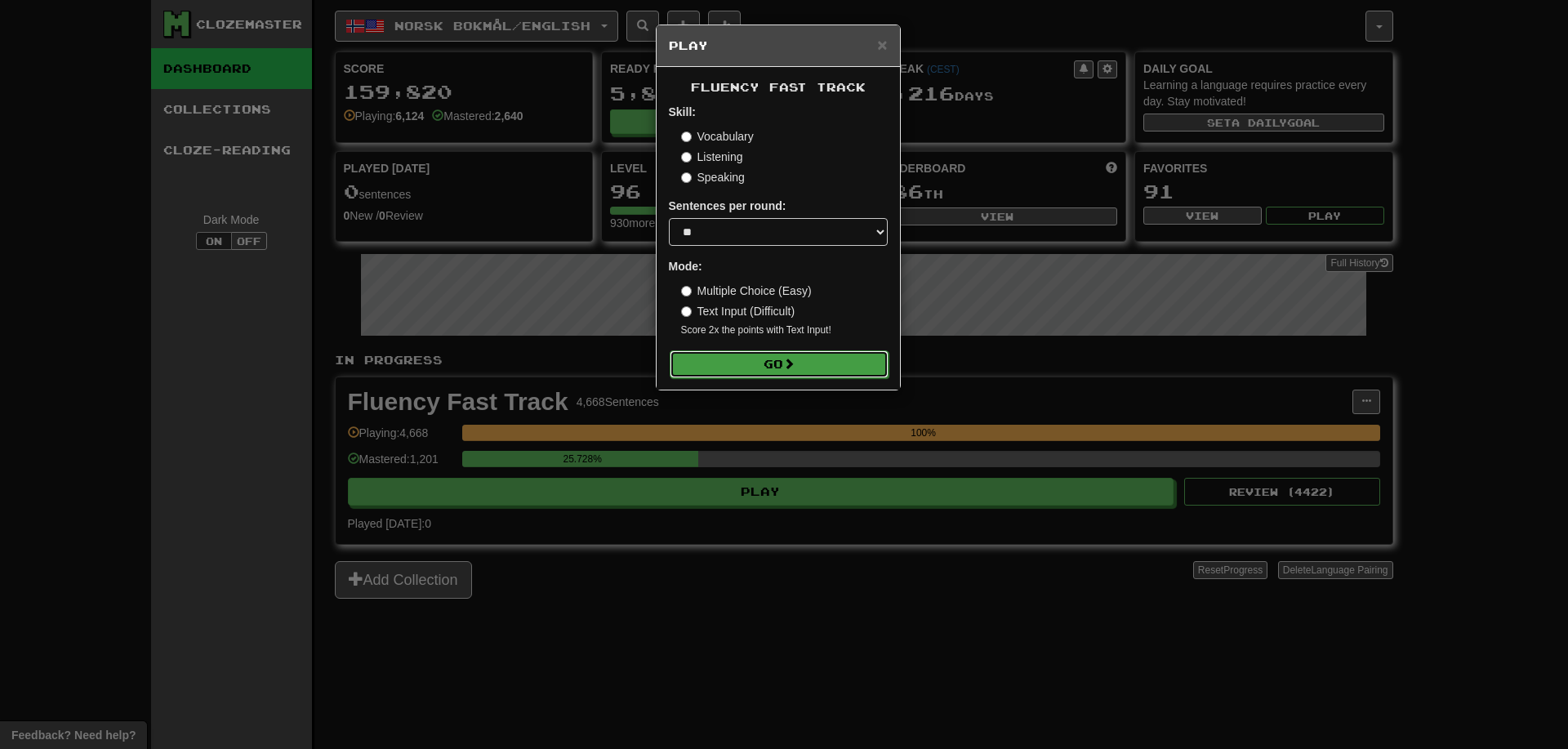
click at [734, 361] on button "Go" at bounding box center [778, 364] width 219 height 28
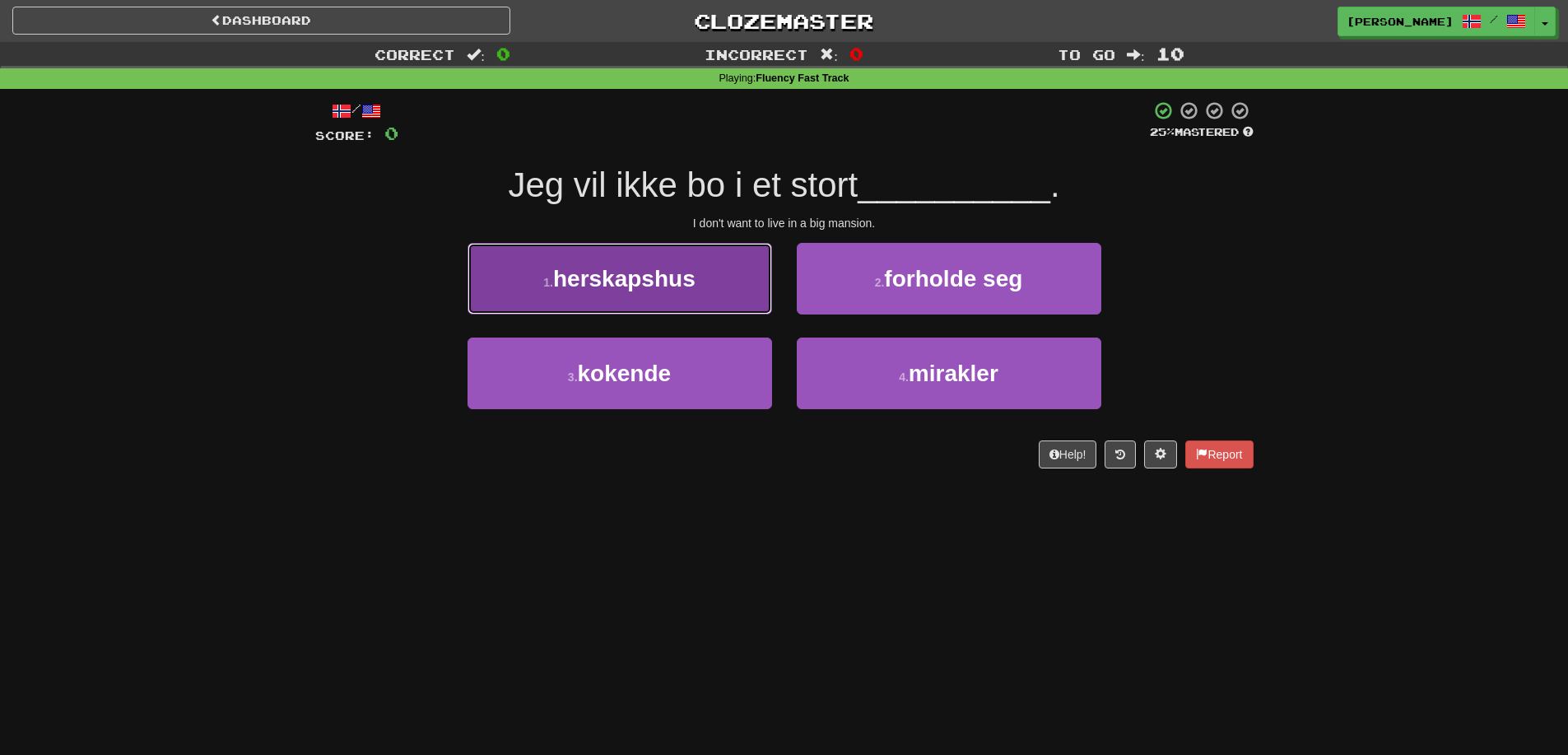
click at [681, 287] on span "herskapshus" at bounding box center [624, 278] width 143 height 25
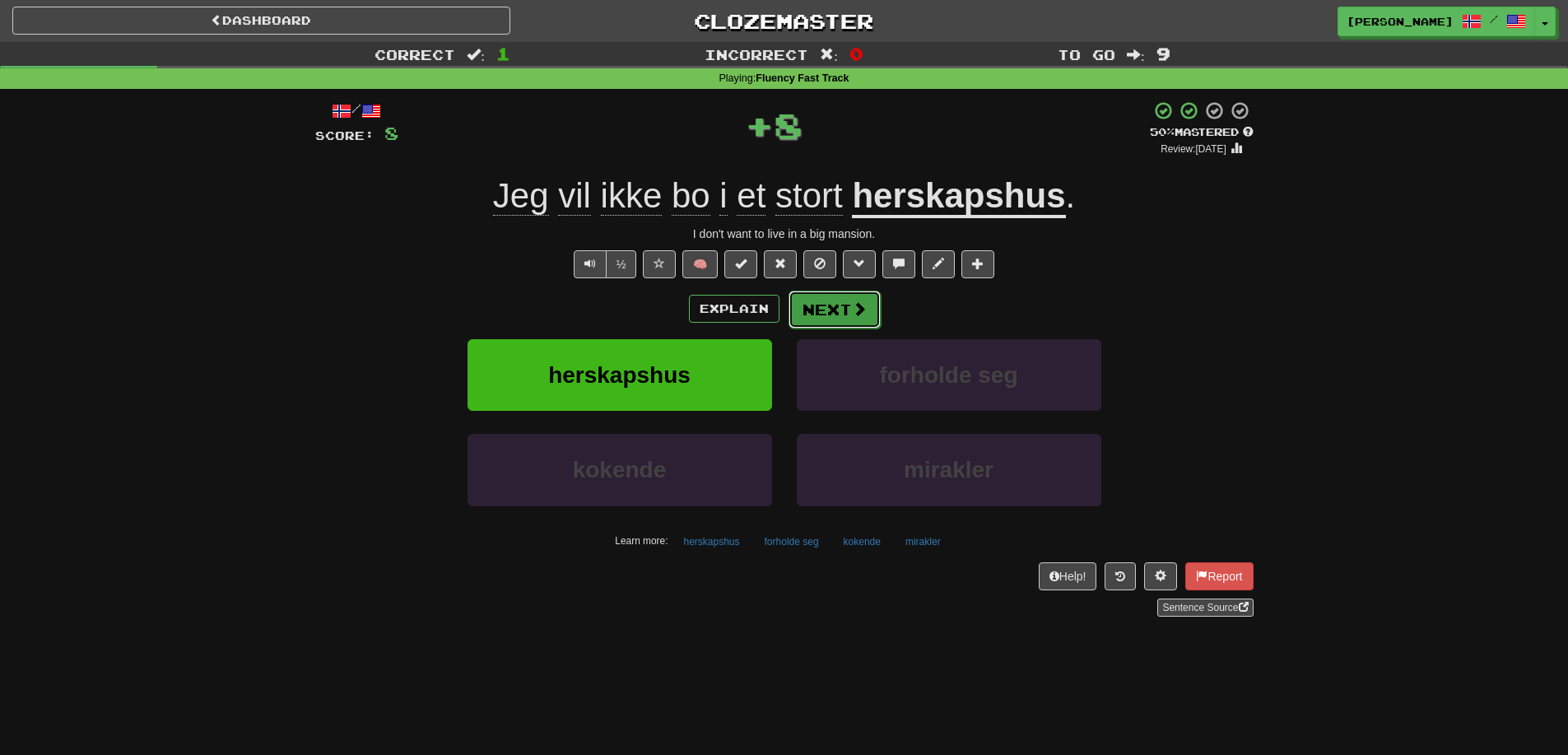
click at [814, 305] on button "Next" at bounding box center [834, 309] width 92 height 38
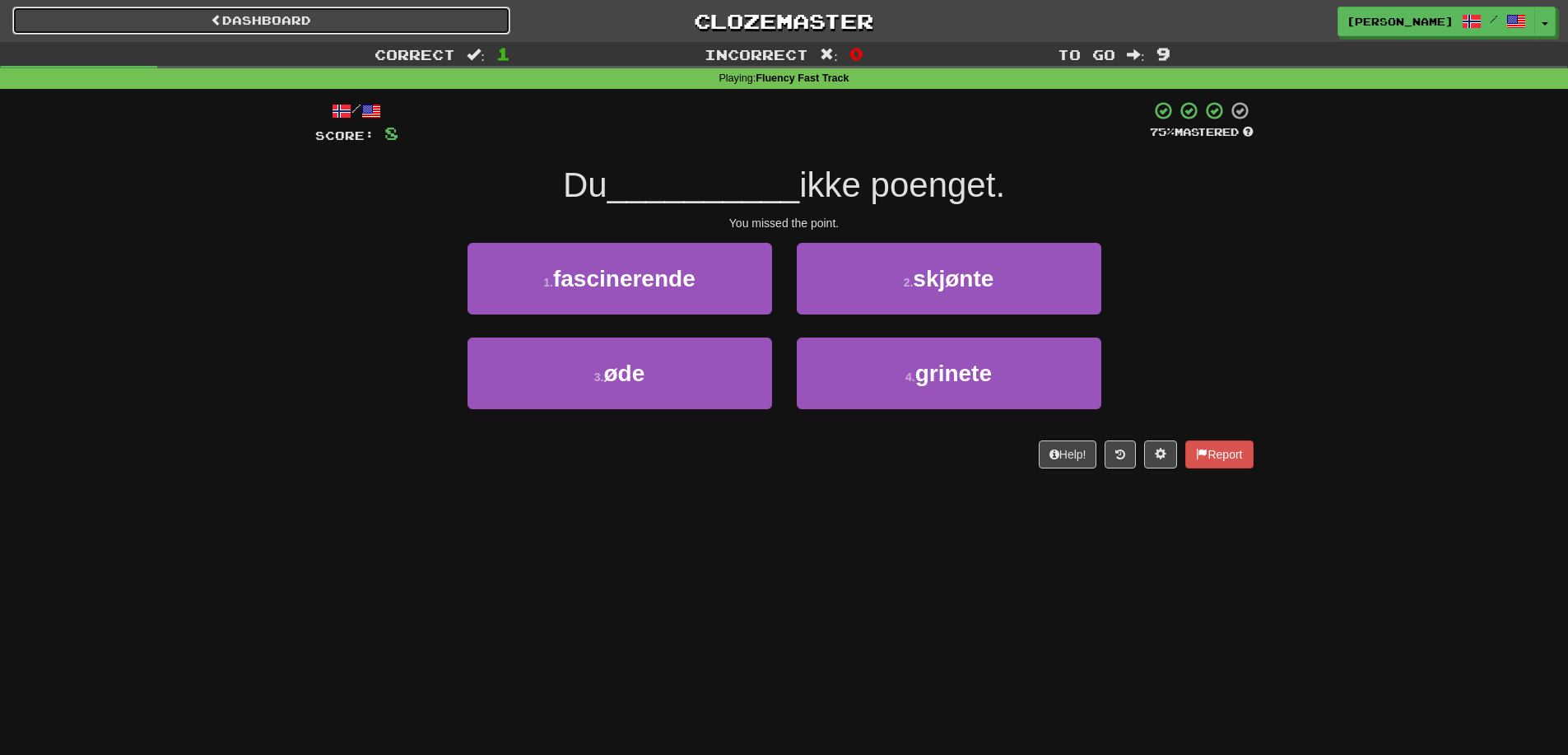
click at [378, 15] on link "Dashboard" at bounding box center [261, 21] width 498 height 28
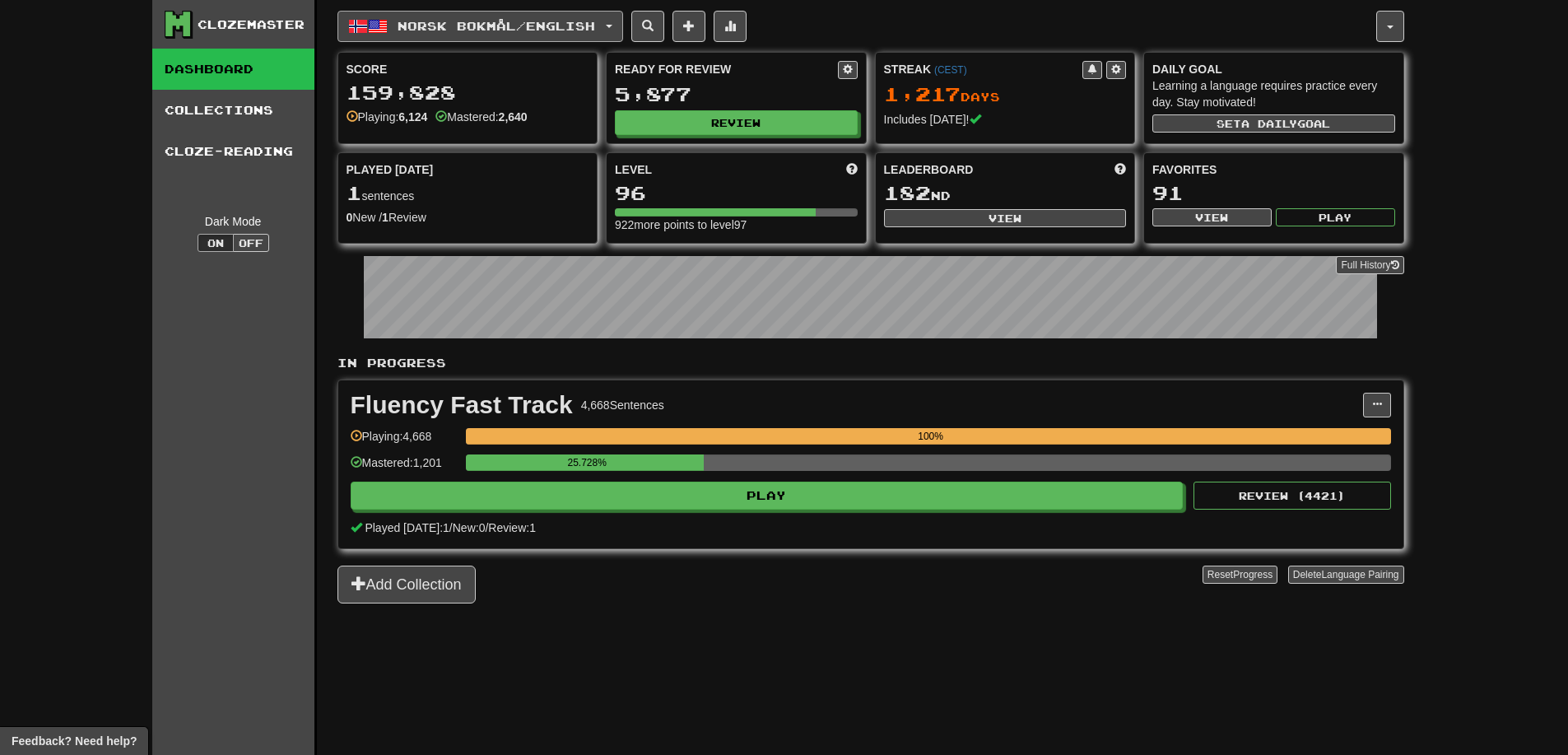
click at [567, 15] on button "Norsk bokmål / English" at bounding box center [480, 26] width 286 height 32
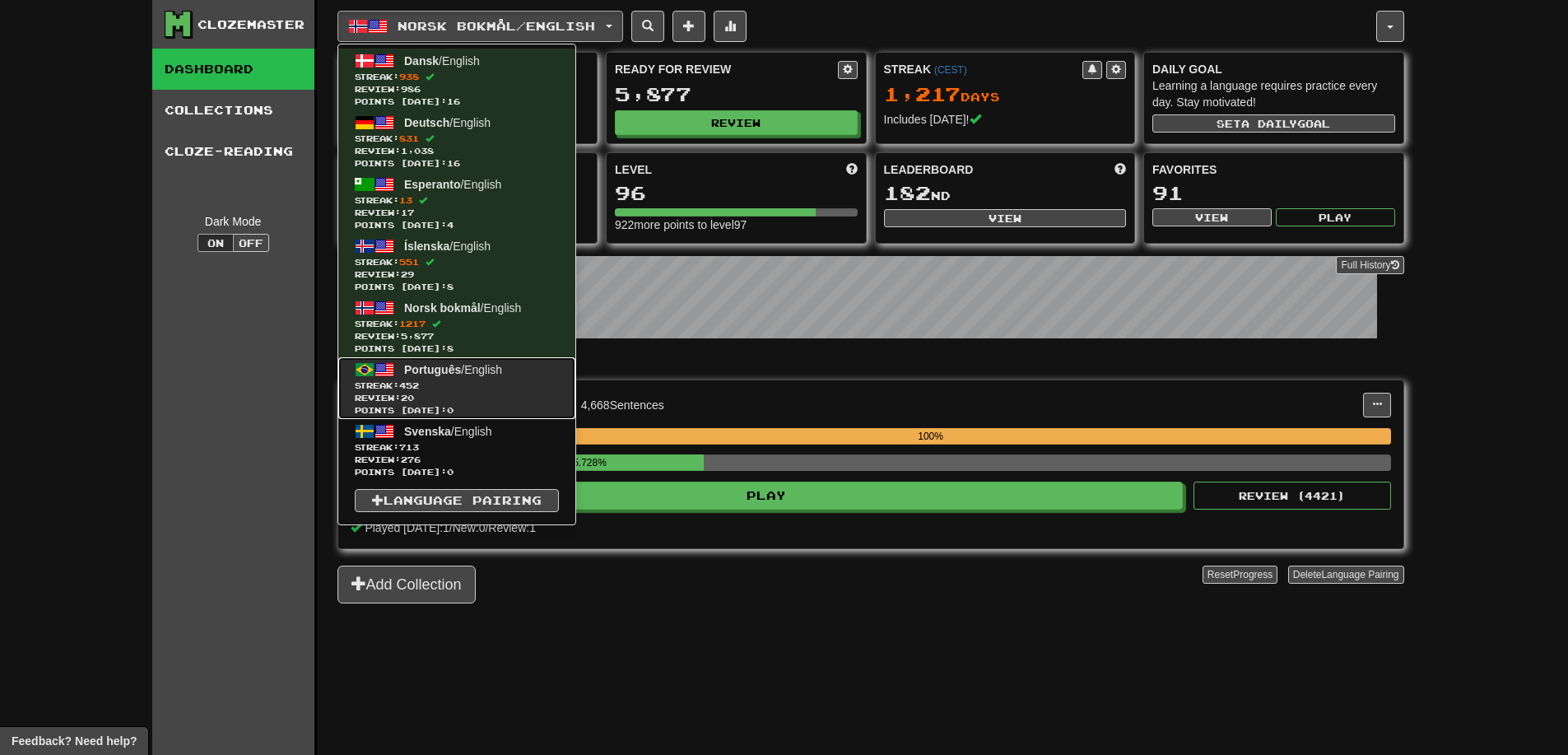
click at [491, 384] on span "Streak: 452" at bounding box center [457, 385] width 204 height 12
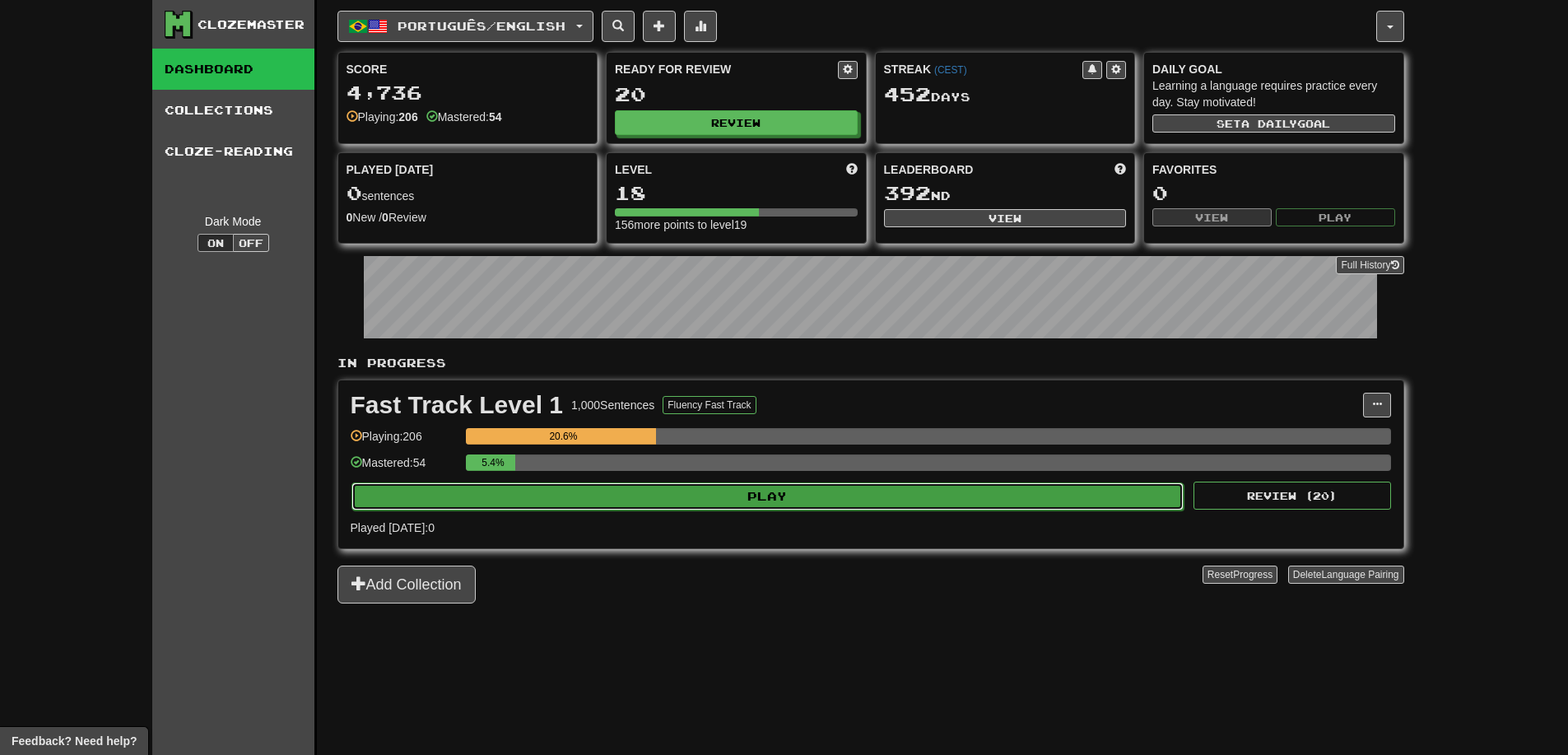
click at [840, 492] on button "Play" at bounding box center [768, 497] width 833 height 28
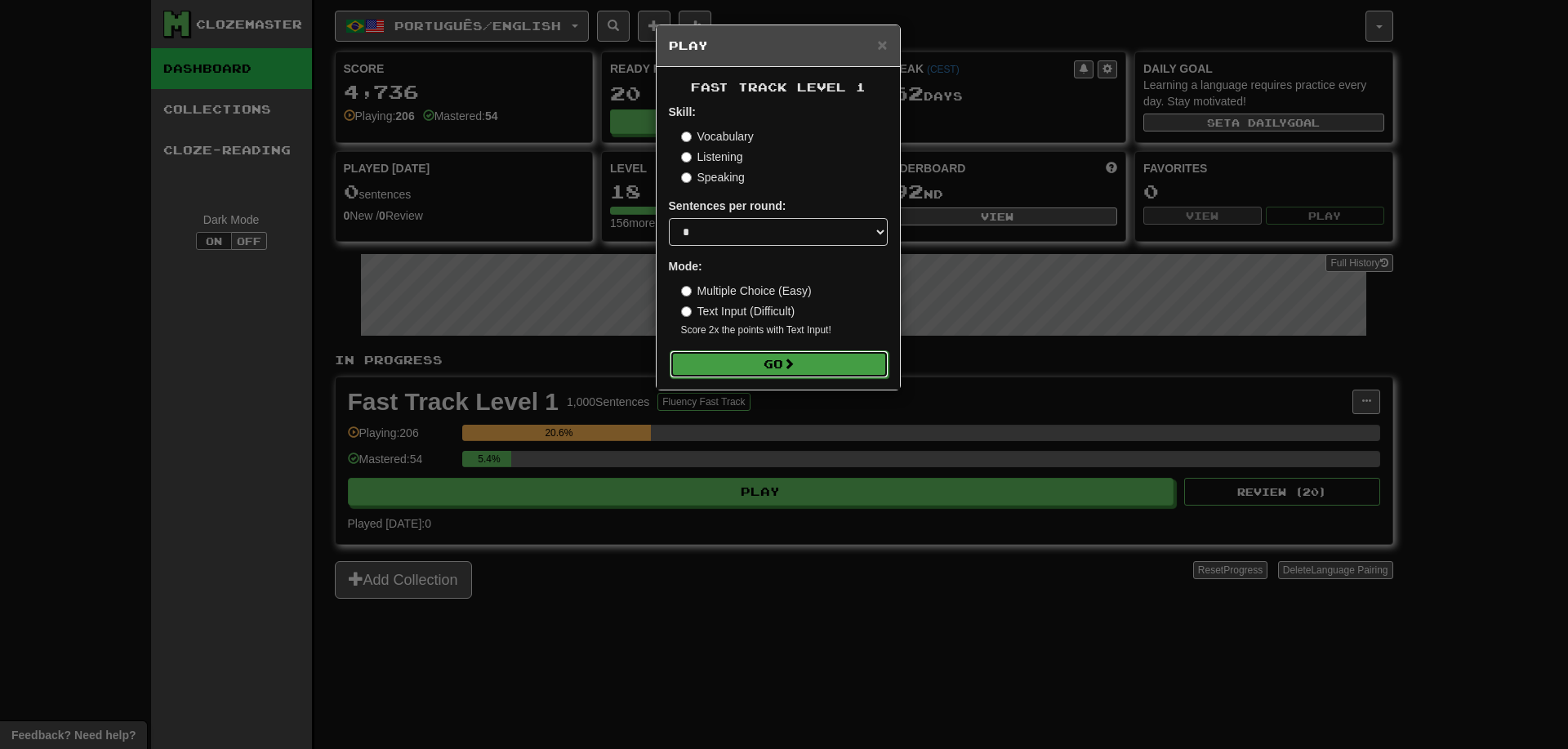
click at [773, 364] on button "Go" at bounding box center [778, 364] width 219 height 28
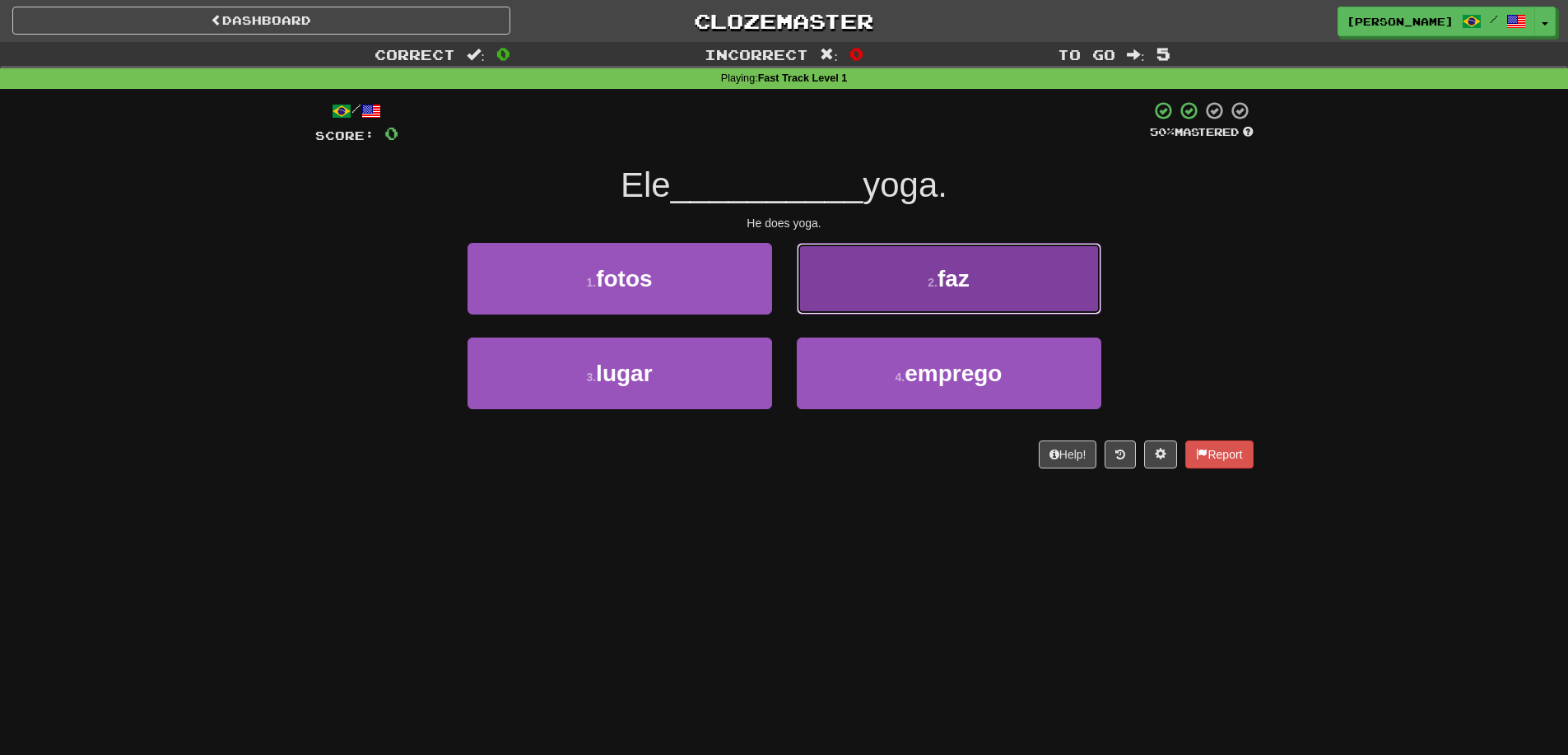
click at [901, 296] on button "2 . faz" at bounding box center [948, 279] width 305 height 72
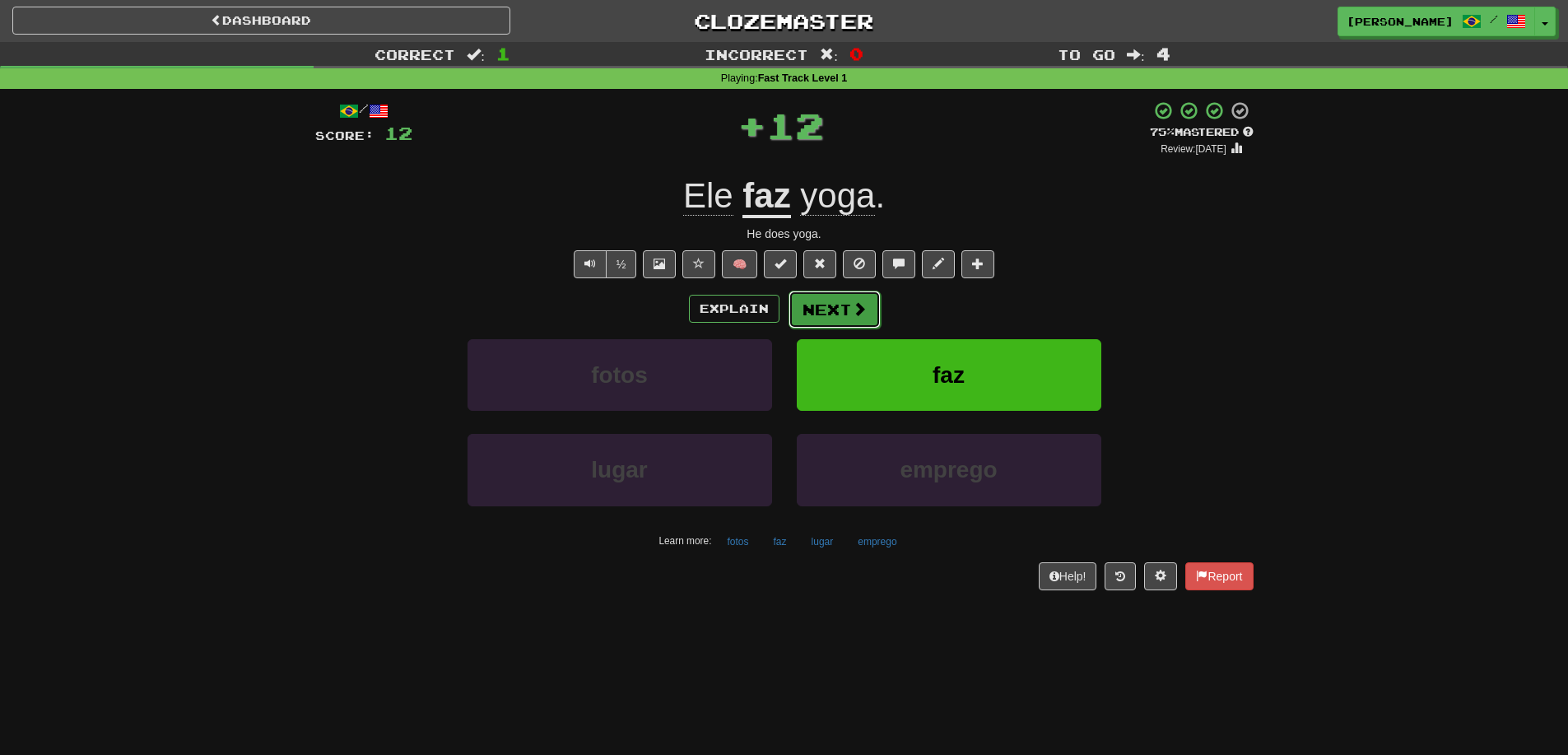
click at [829, 306] on button "Next" at bounding box center [834, 309] width 92 height 38
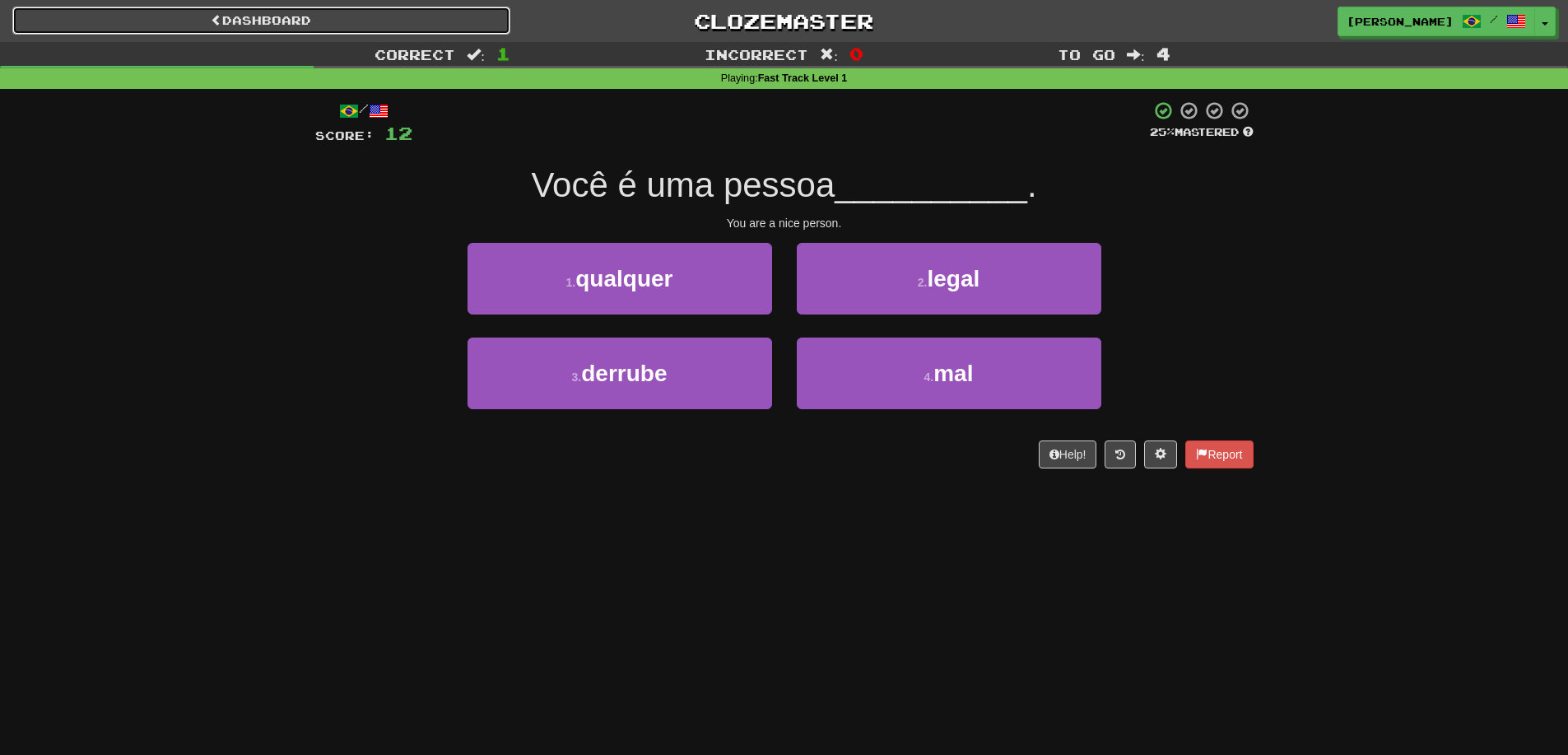
click at [251, 14] on link "Dashboard" at bounding box center [261, 21] width 498 height 28
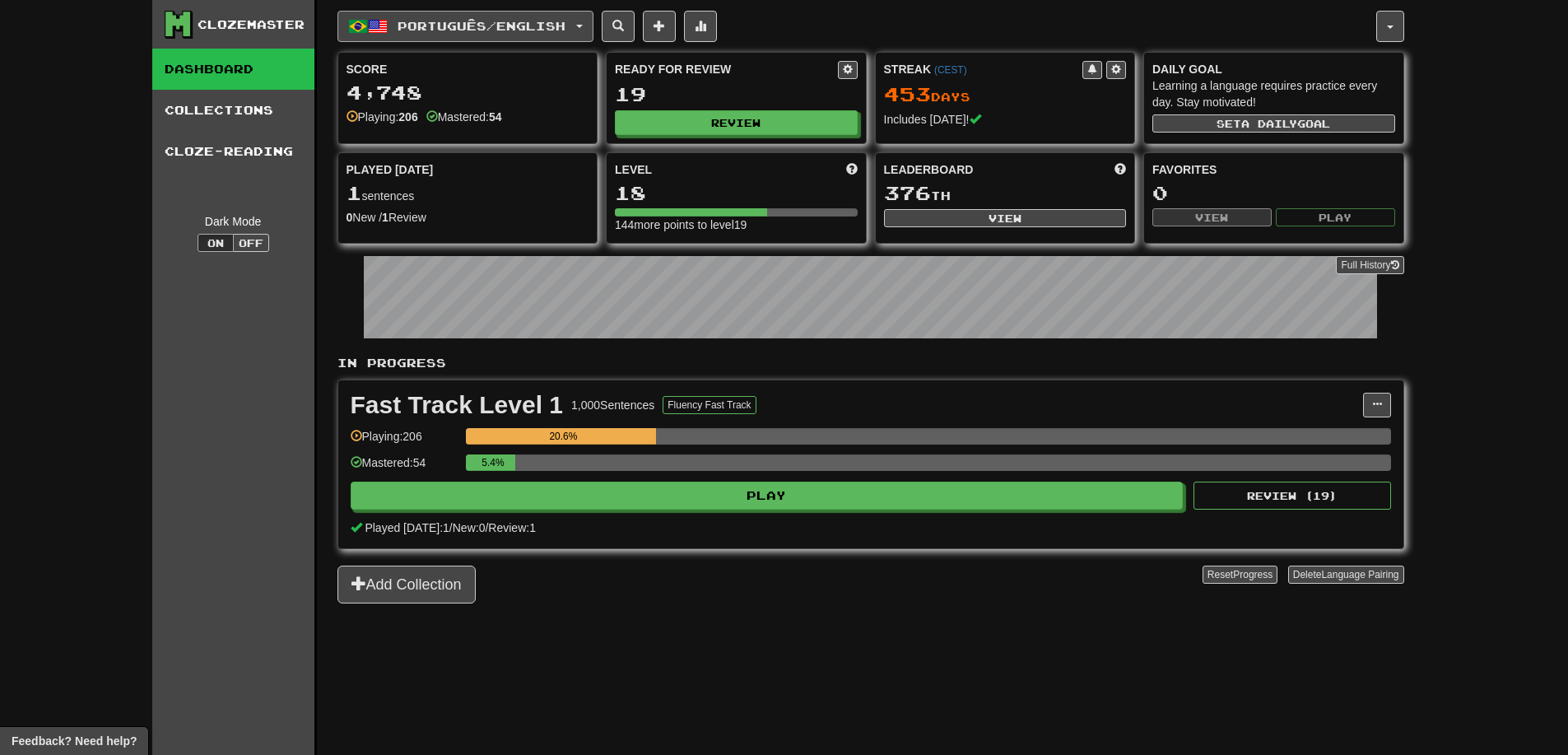
click at [483, 34] on button "Português / English" at bounding box center [465, 26] width 256 height 32
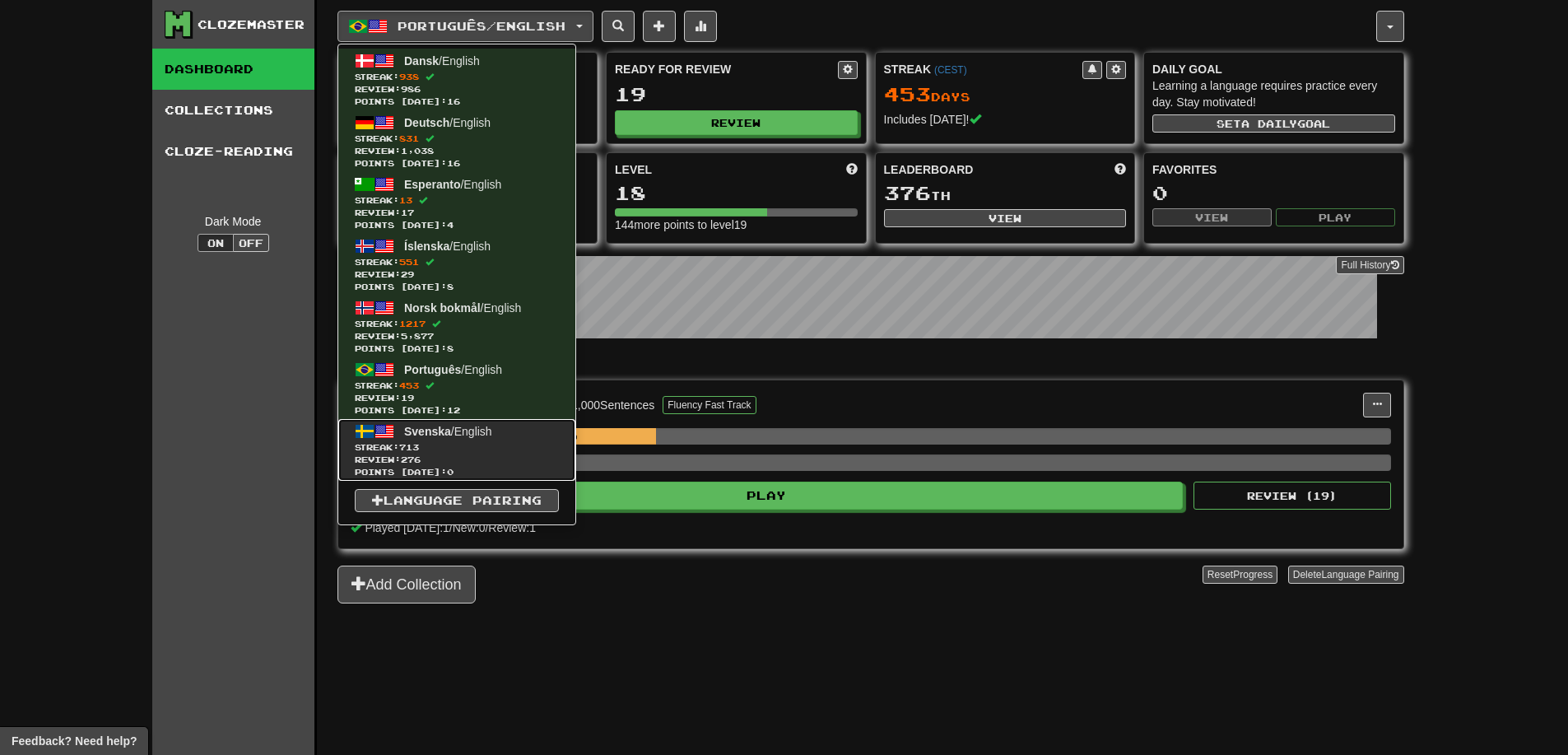
click at [485, 450] on span "Streak: 713" at bounding box center [457, 447] width 204 height 12
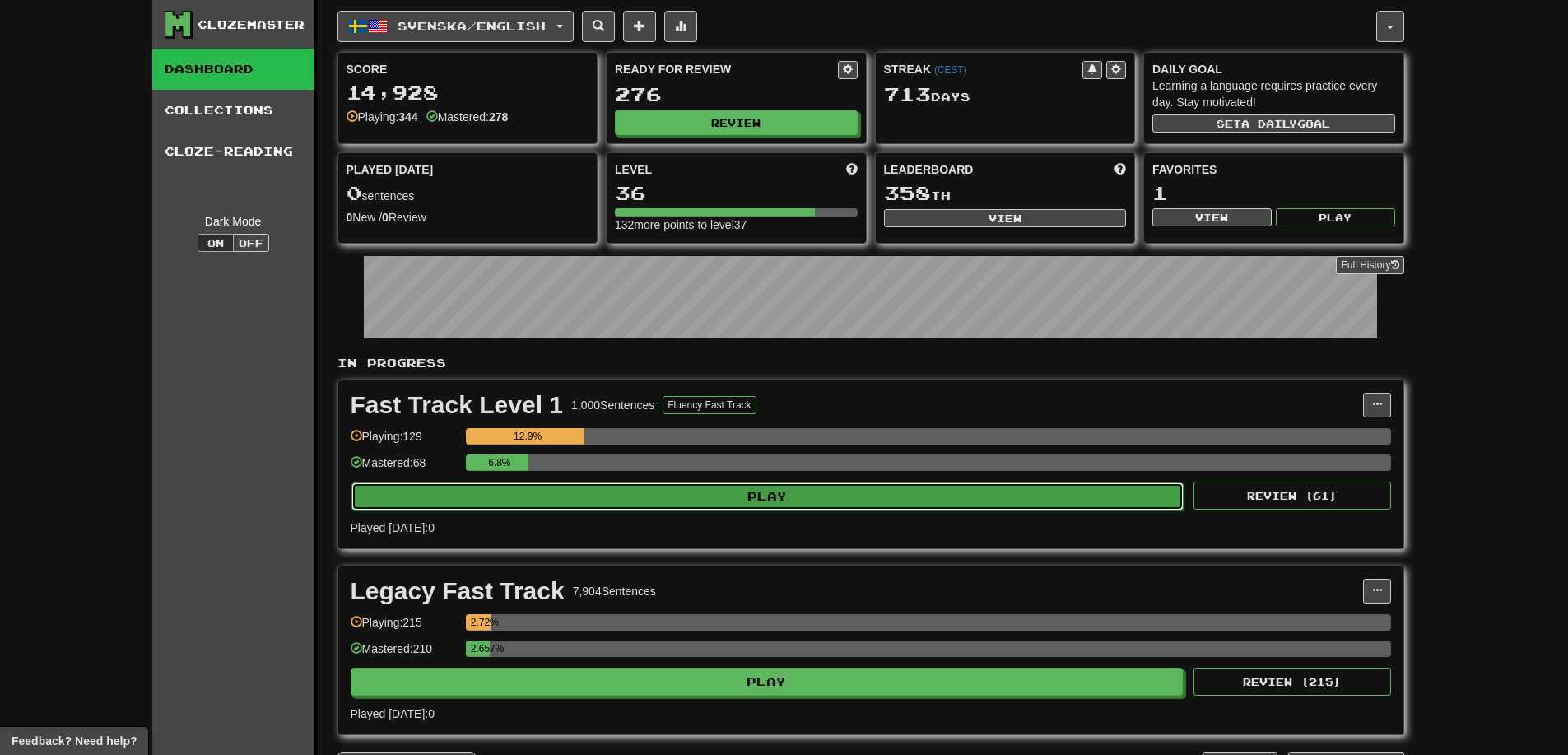
click at [751, 490] on button "Play" at bounding box center [768, 497] width 833 height 28
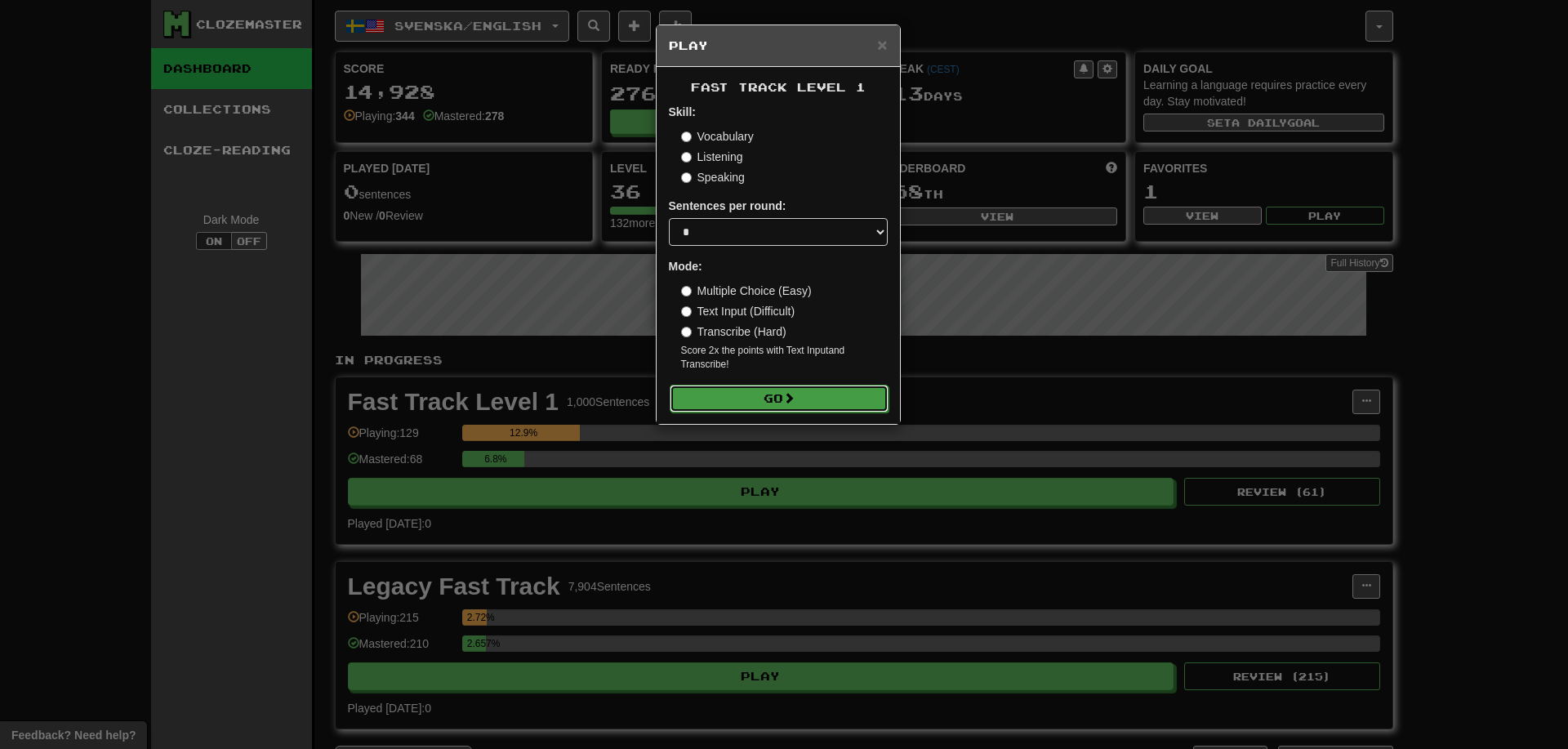
click at [767, 389] on button "Go" at bounding box center [778, 399] width 219 height 28
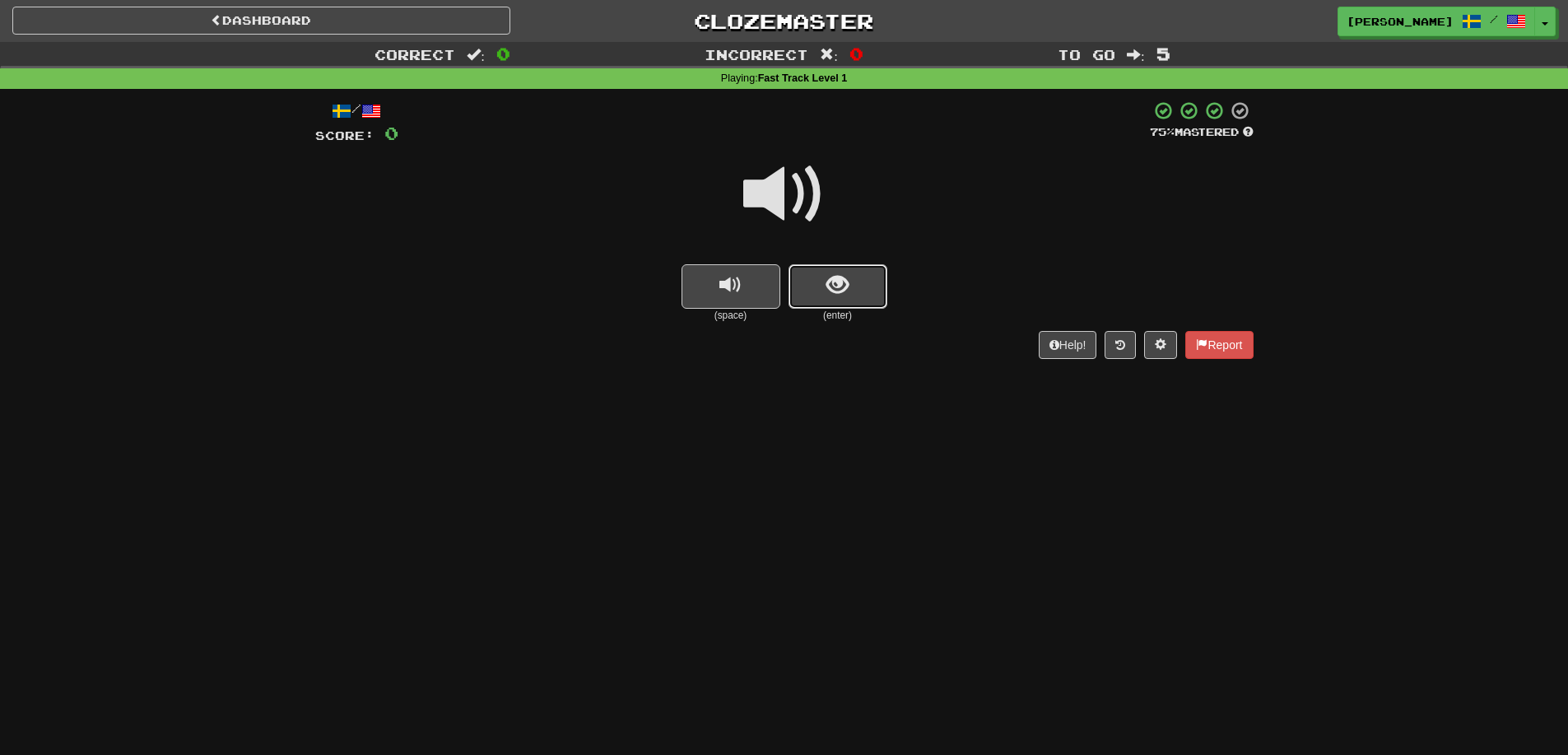
click at [832, 296] on span "show sentence" at bounding box center [838, 285] width 22 height 22
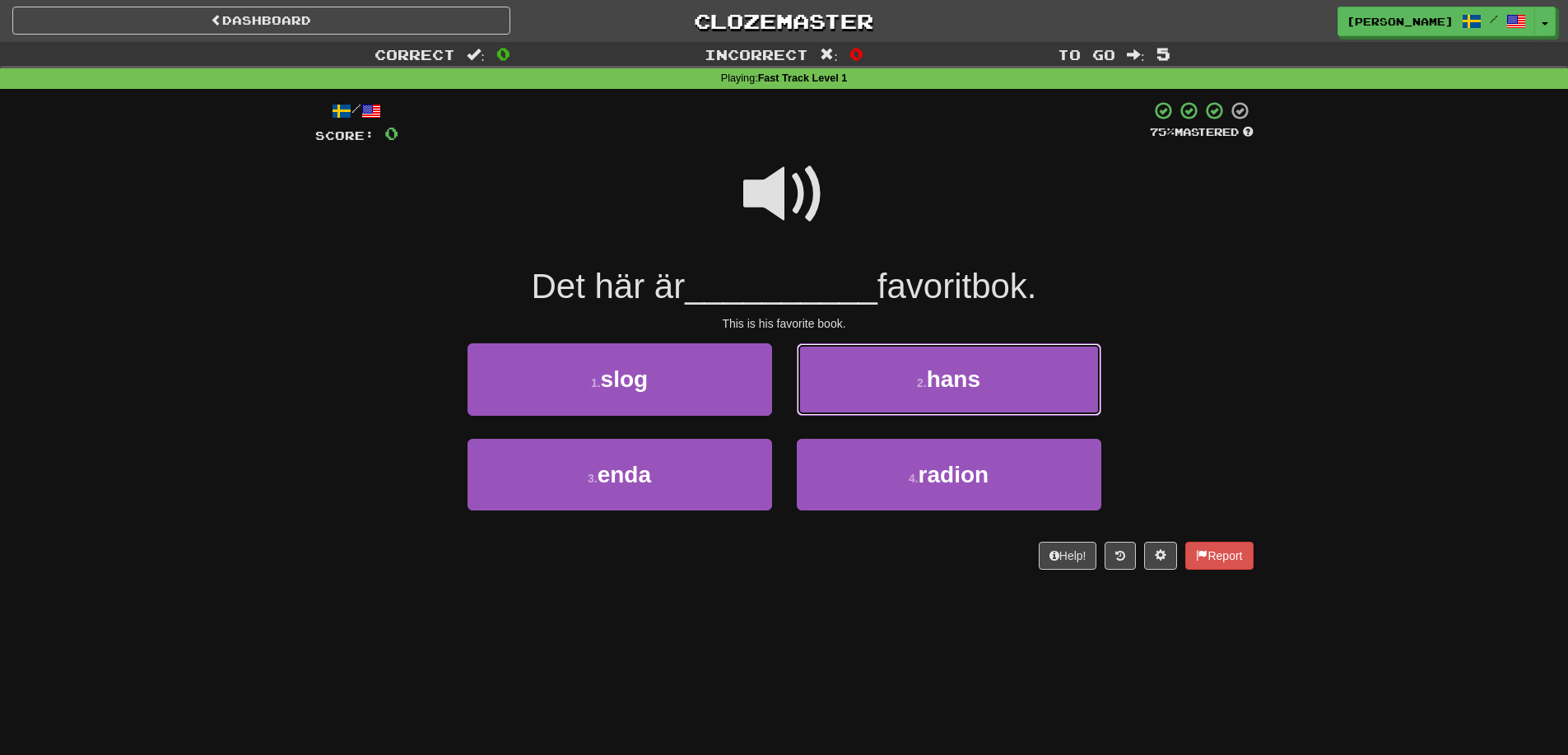
click at [929, 383] on span "hans" at bounding box center [953, 378] width 53 height 25
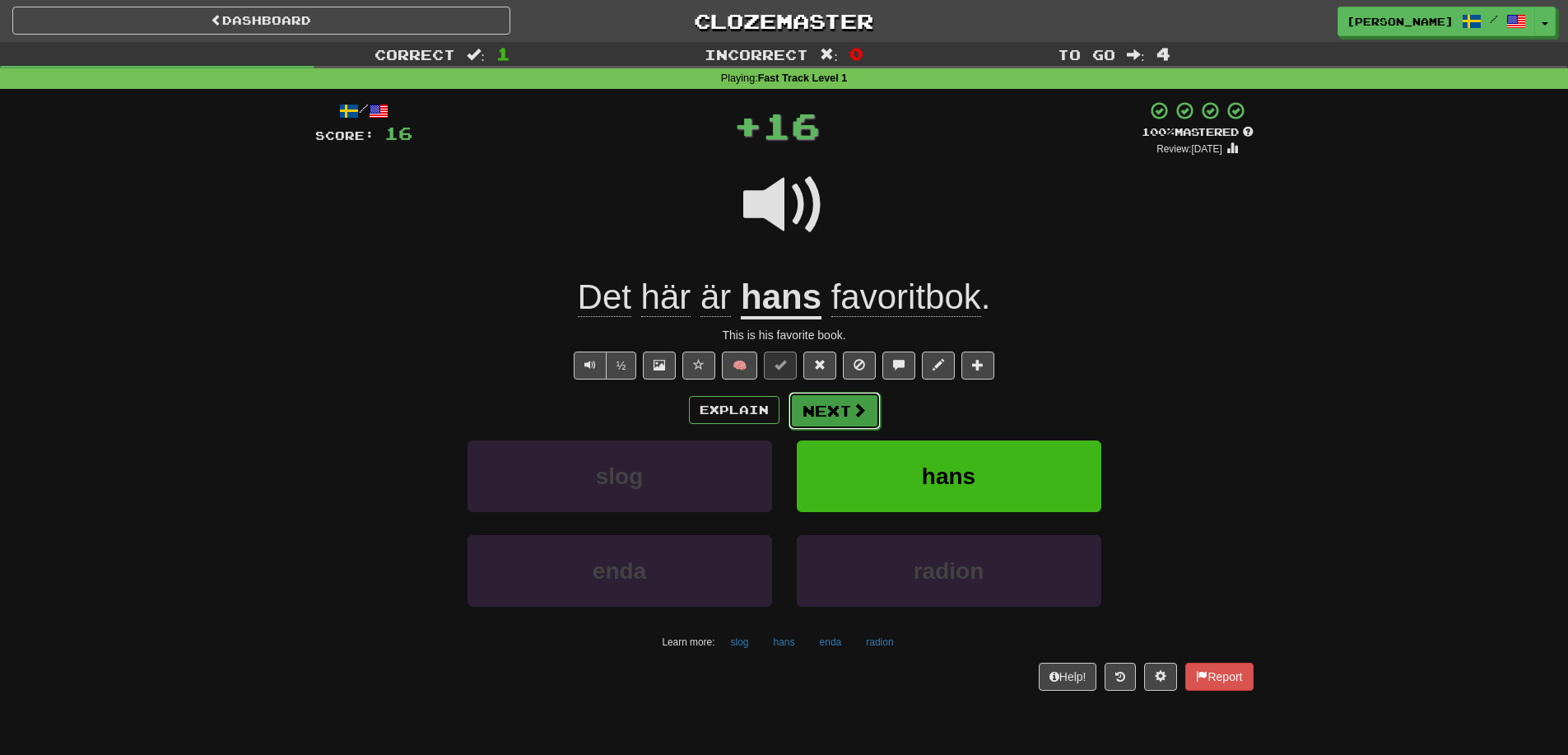
click at [847, 405] on button "Next" at bounding box center [834, 411] width 92 height 38
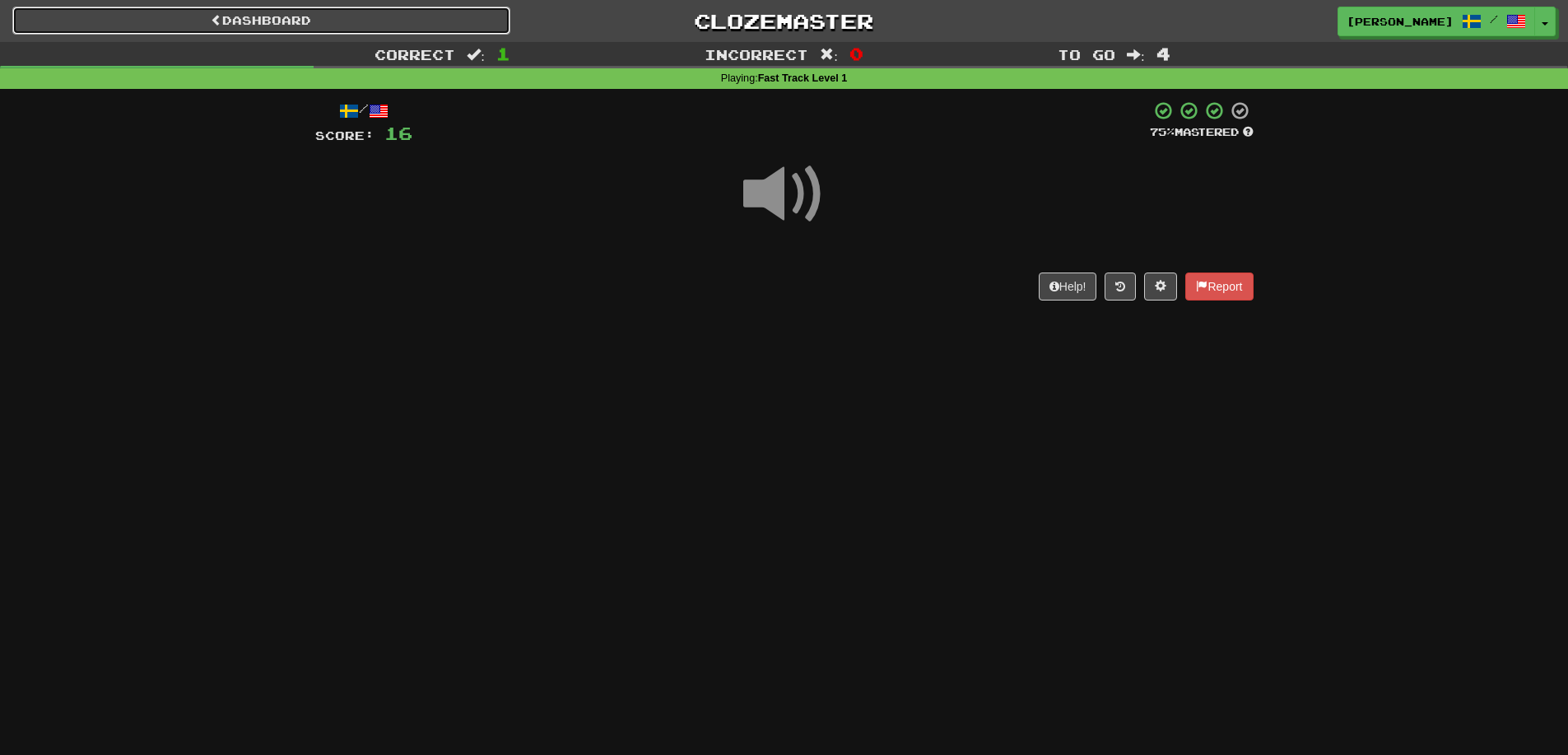
click at [251, 26] on link "Dashboard" at bounding box center [261, 21] width 498 height 28
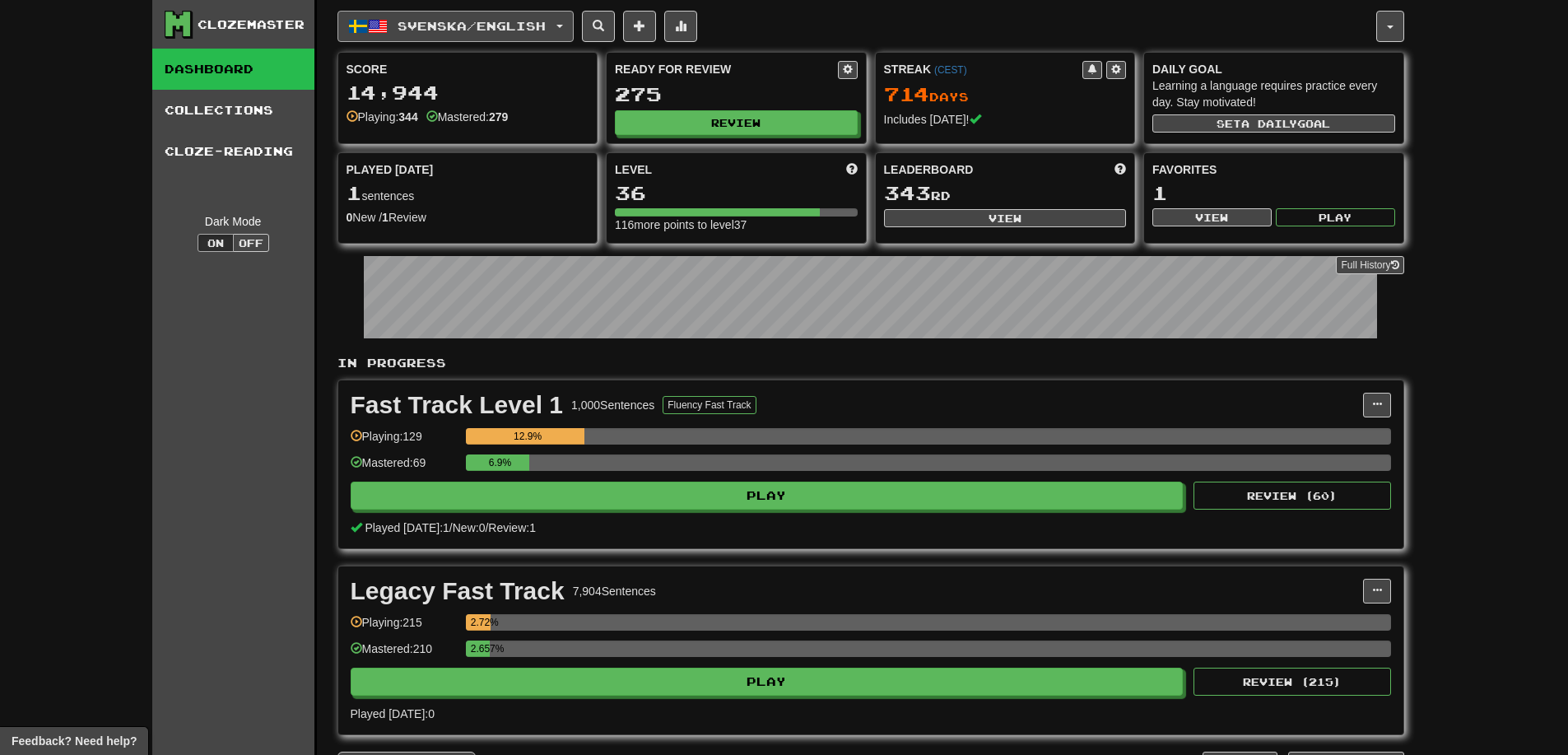
click at [431, 17] on button "Svenska / English" at bounding box center [456, 26] width 237 height 32
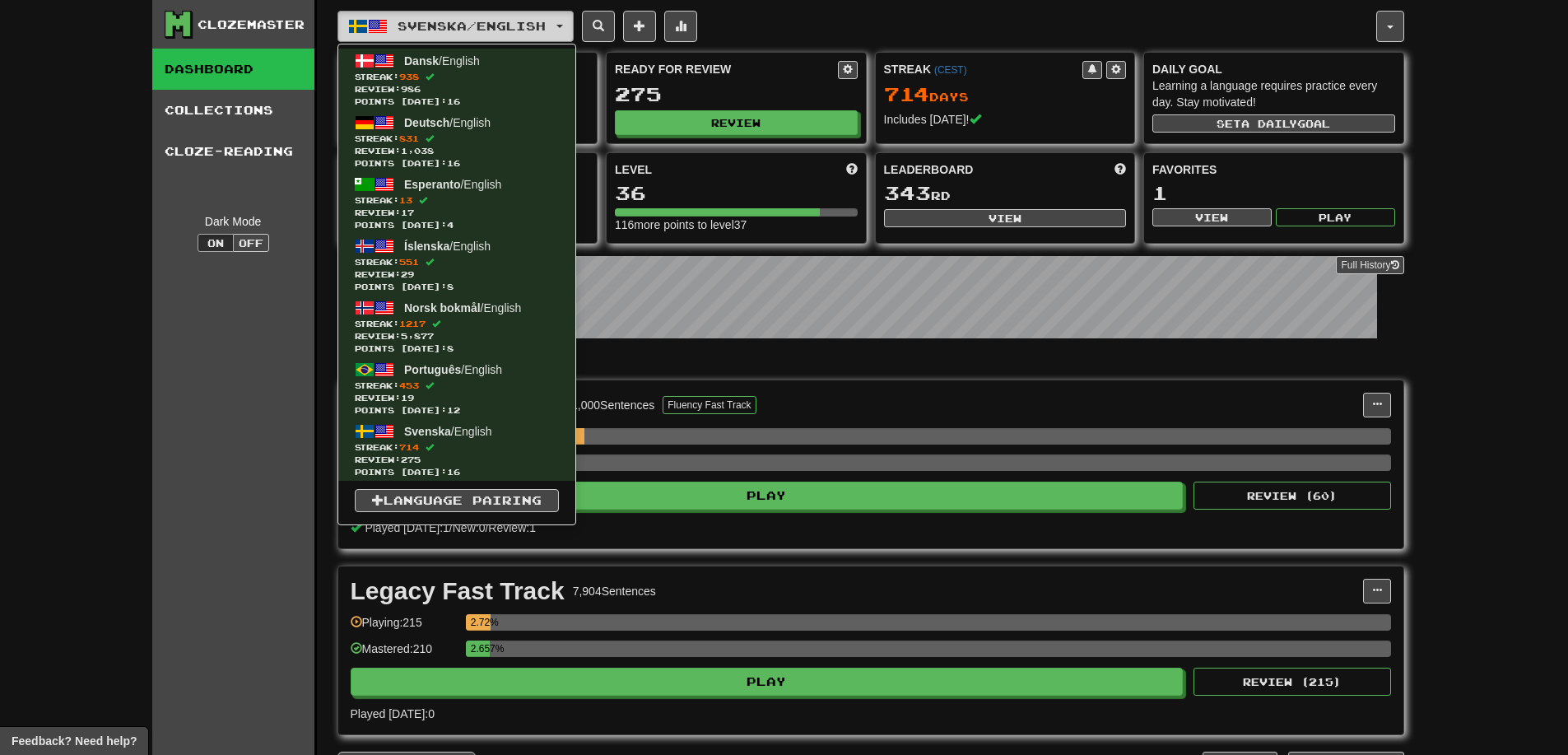
click at [431, 17] on button "Svenska / English" at bounding box center [456, 26] width 237 height 32
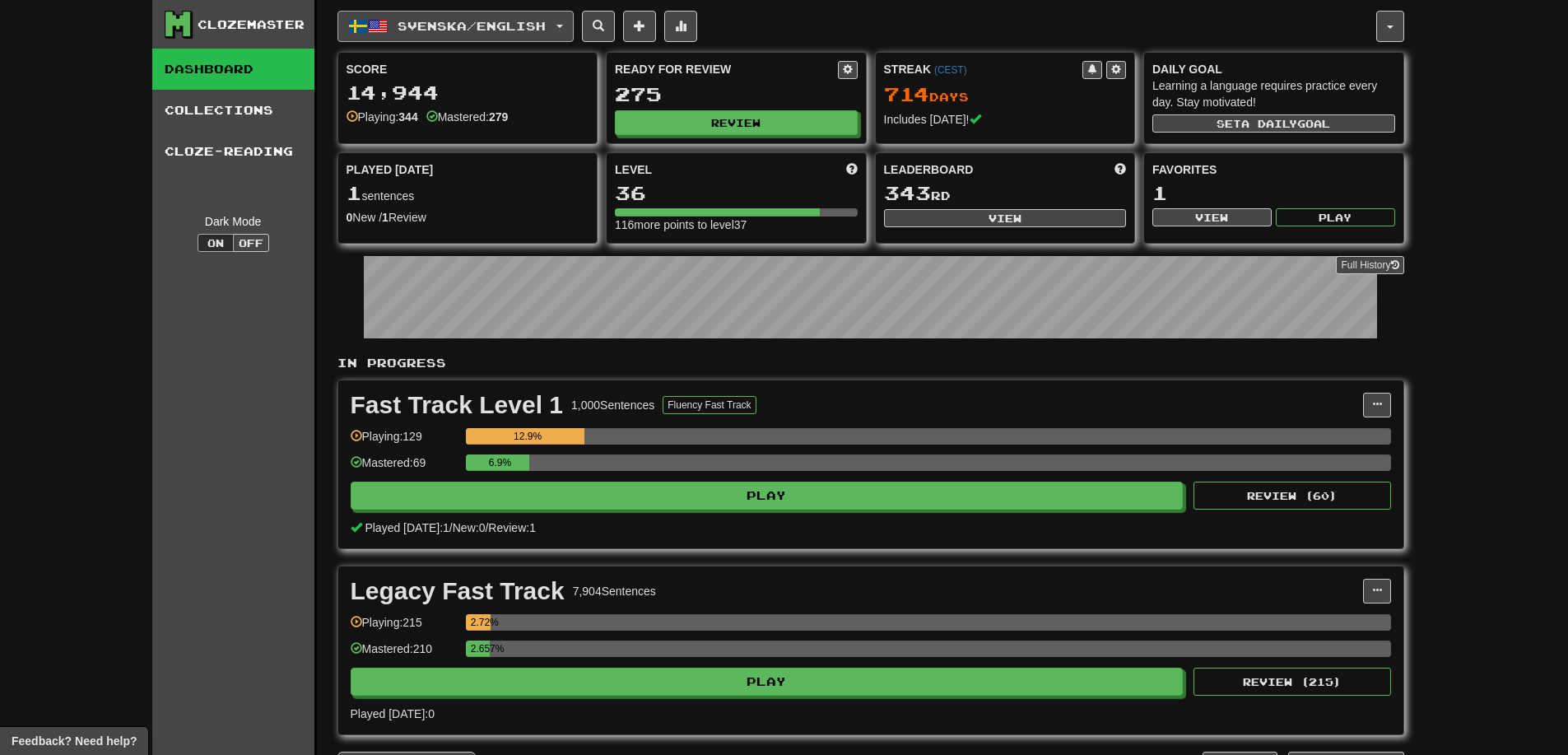
click at [427, 19] on span "Svenska / English" at bounding box center [471, 25] width 148 height 14
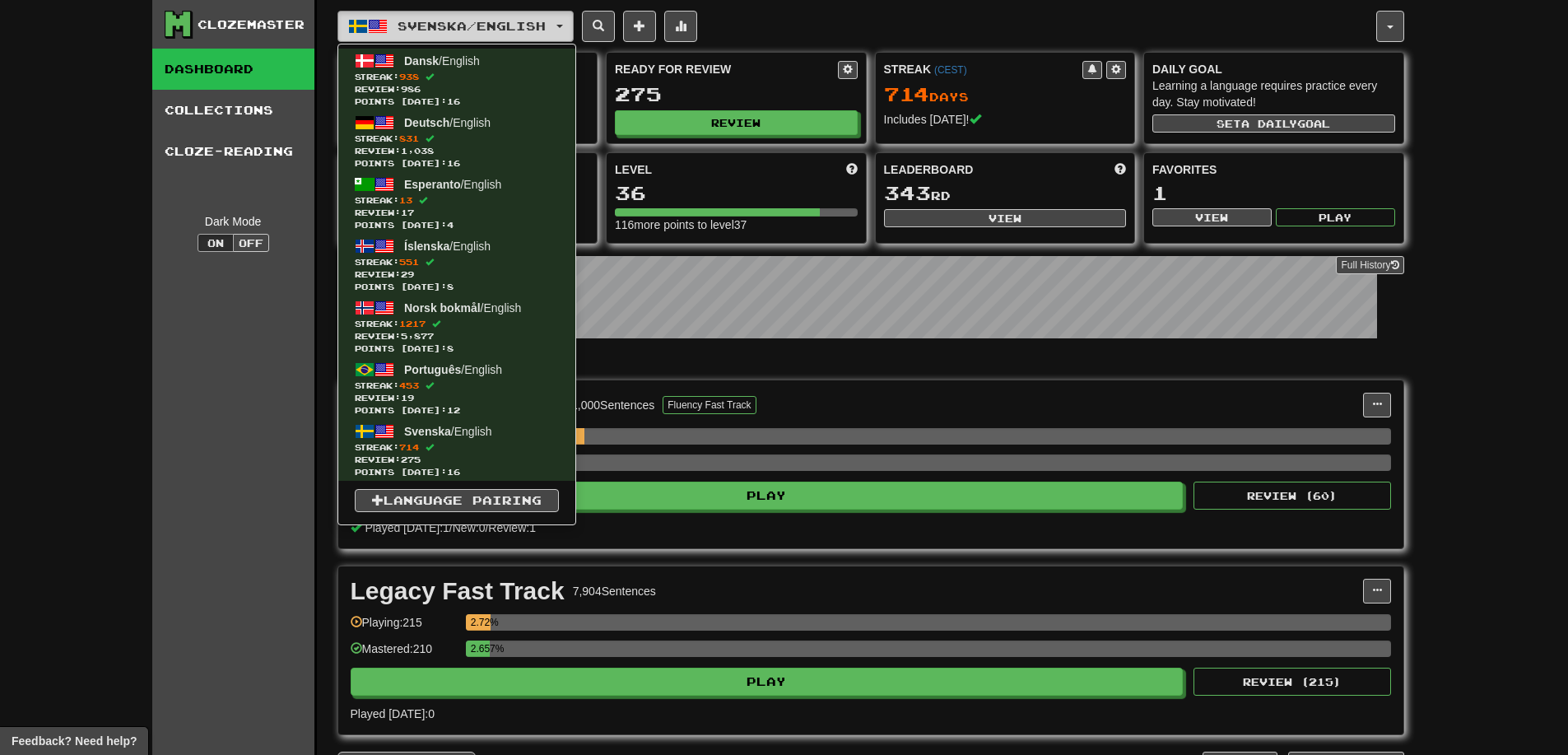
click at [415, 23] on span "Svenska / English" at bounding box center [471, 25] width 148 height 14
